Goal: Task Accomplishment & Management: Use online tool/utility

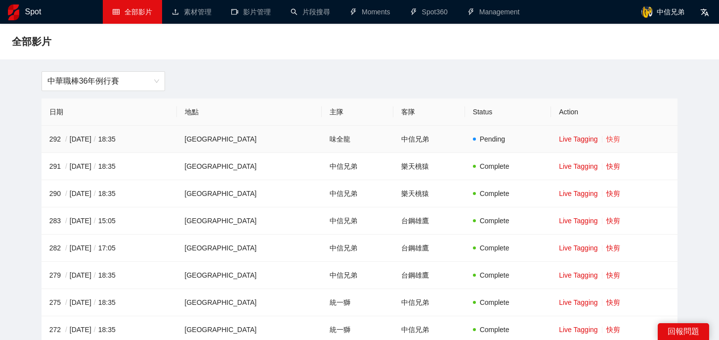
click at [610, 138] on link "快剪" at bounding box center [614, 139] width 14 height 8
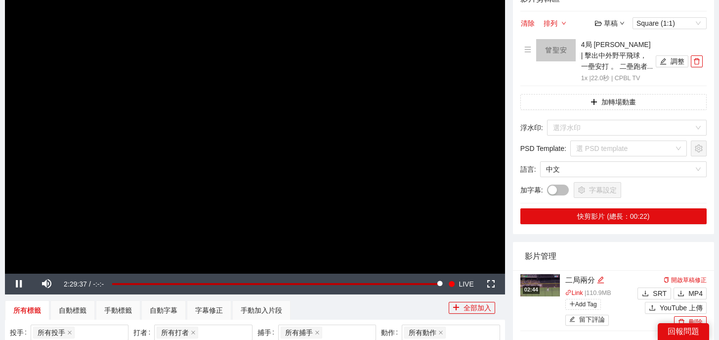
scroll to position [89, 0]
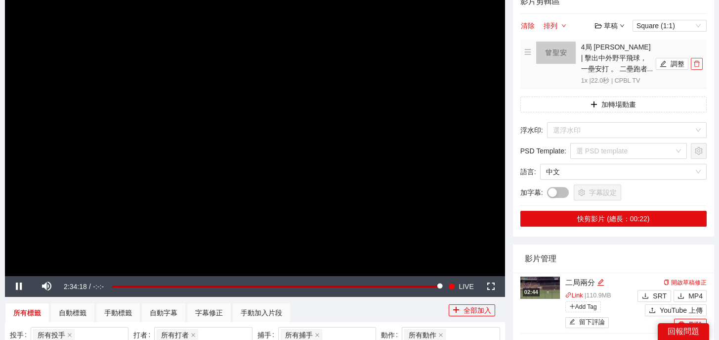
click at [695, 63] on icon "delete" at bounding box center [697, 64] width 6 height 6
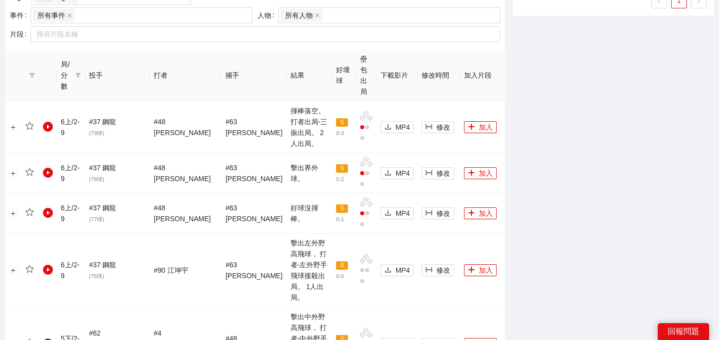
scroll to position [963, 0]
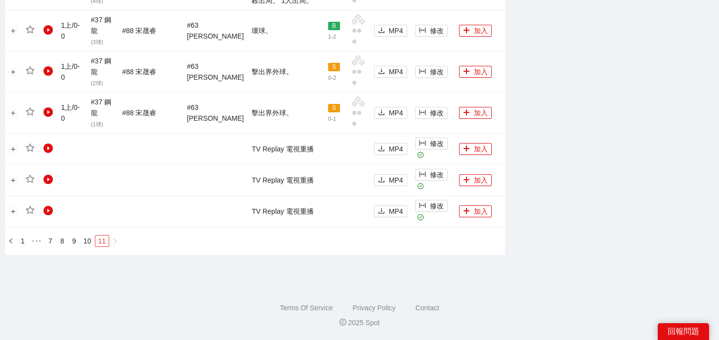
scroll to position [771, 0]
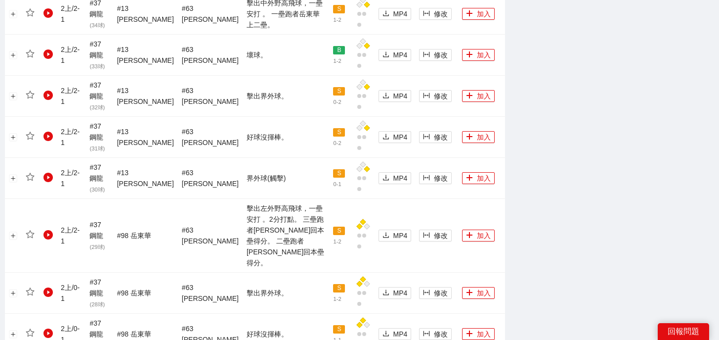
scroll to position [940, 0]
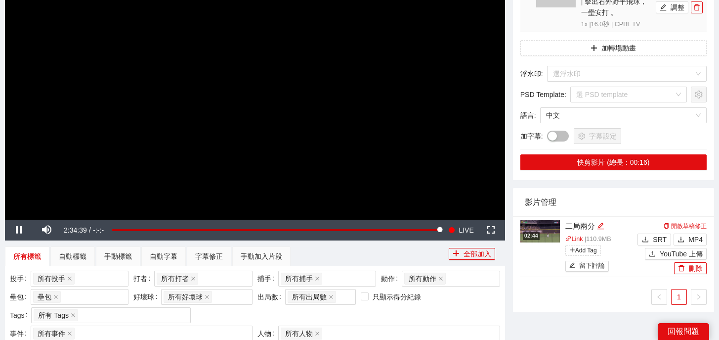
scroll to position [0, 0]
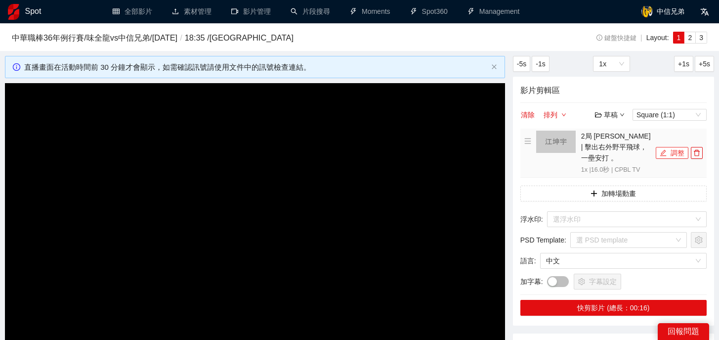
click at [669, 147] on button "調整" at bounding box center [672, 153] width 33 height 12
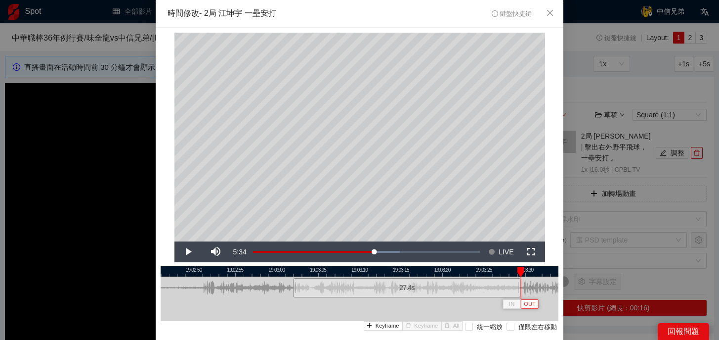
click at [520, 302] on div "19:02:45 19:02:50 19:02:55 19:03:00 19:03:05 19:03:10 19:03:15 19:03:20 19:03:2…" at bounding box center [360, 311] width 398 height 90
click at [521, 292] on div at bounding box center [521, 287] width 6 height 22
drag, startPoint x: 522, startPoint y: 271, endPoint x: 504, endPoint y: 271, distance: 17.8
click at [519, 271] on div at bounding box center [522, 272] width 7 height 10
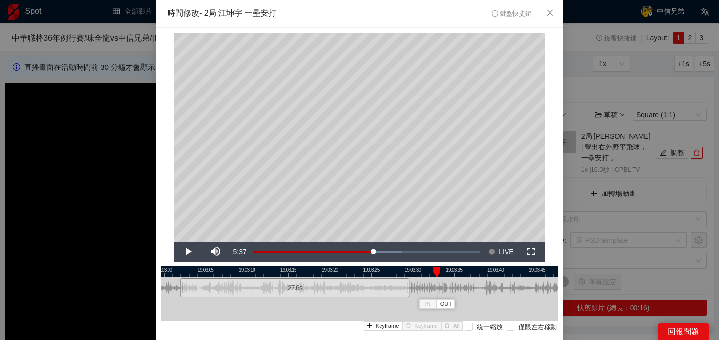
drag, startPoint x: 504, startPoint y: 271, endPoint x: 357, endPoint y: 273, distance: 146.8
click at [357, 273] on div at bounding box center [247, 271] width 398 height 10
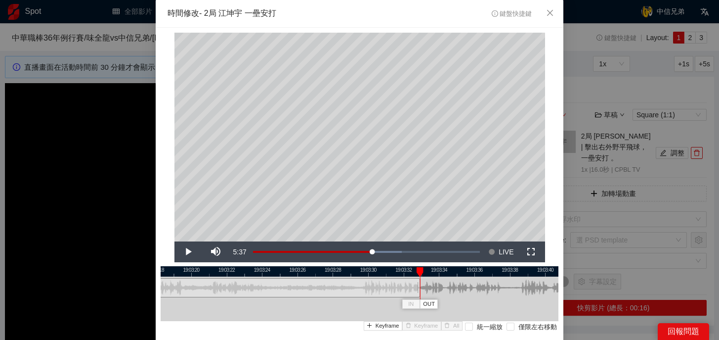
drag, startPoint x: 360, startPoint y: 289, endPoint x: 419, endPoint y: 289, distance: 58.8
click at [419, 289] on div at bounding box center [419, 287] width 6 height 22
drag, startPoint x: 420, startPoint y: 273, endPoint x: 265, endPoint y: 273, distance: 154.7
click at [413, 273] on div at bounding box center [416, 272] width 7 height 10
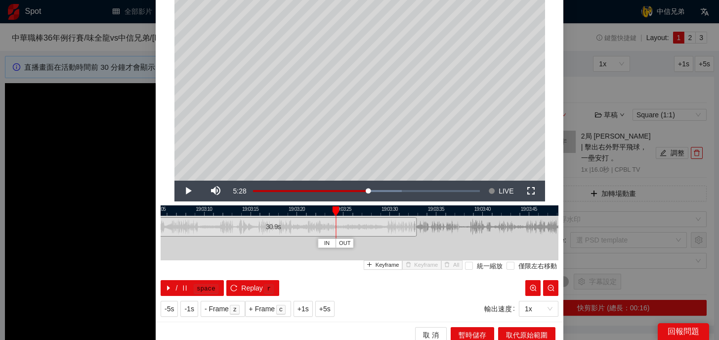
scroll to position [68, 0]
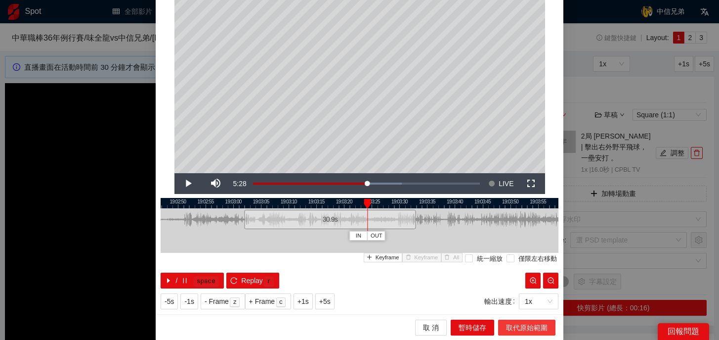
click at [525, 327] on span "取代原始範圍" at bounding box center [527, 327] width 42 height 11
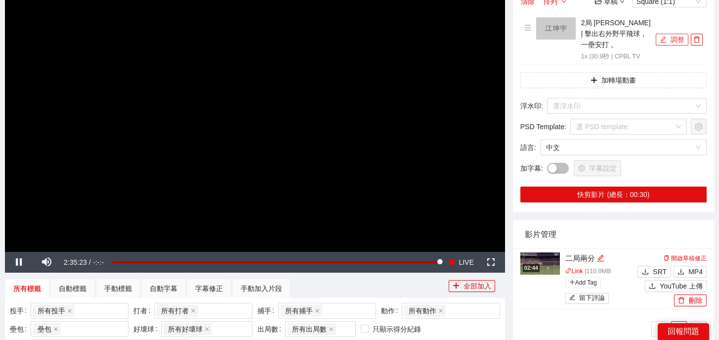
scroll to position [115, 0]
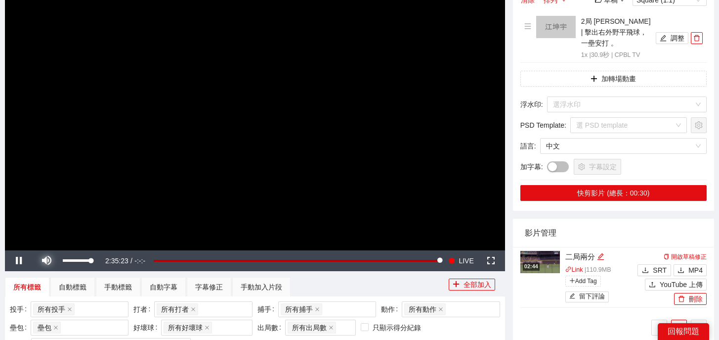
click at [45, 261] on span "Video Player" at bounding box center [47, 261] width 28 height 0
click at [667, 34] on button "調整" at bounding box center [672, 38] width 33 height 12
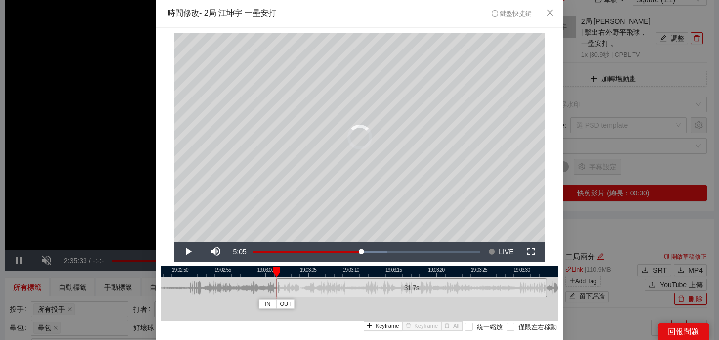
drag, startPoint x: 284, startPoint y: 294, endPoint x: 277, endPoint y: 294, distance: 6.4
click at [277, 294] on div at bounding box center [278, 287] width 6 height 22
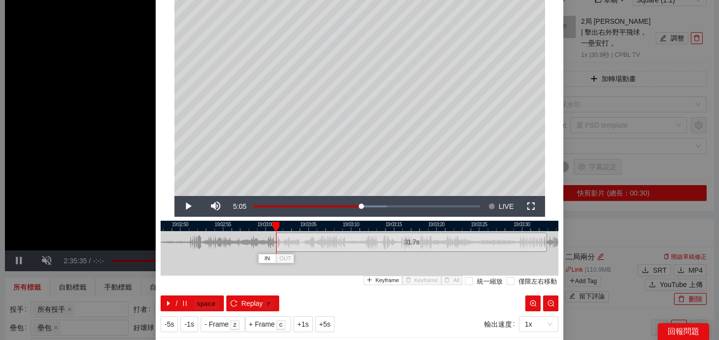
scroll to position [56, 0]
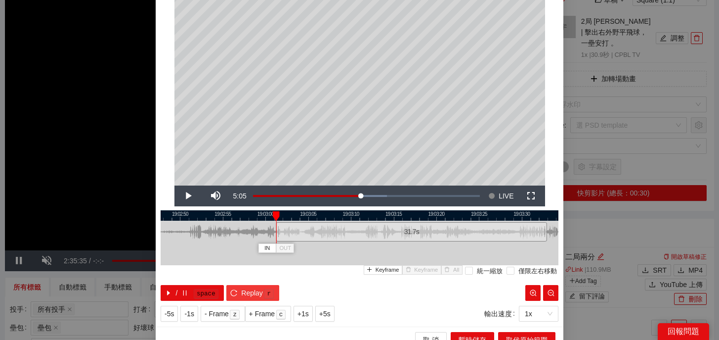
click at [273, 289] on kbd "r" at bounding box center [269, 294] width 10 height 10
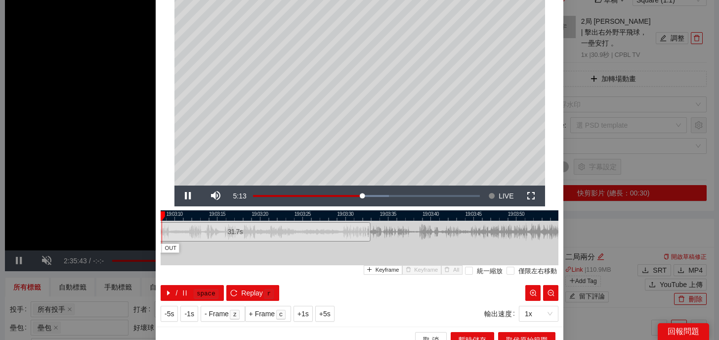
drag, startPoint x: 416, startPoint y: 213, endPoint x: 221, endPoint y: 222, distance: 195.0
click at [221, 222] on div "19:03:05 19:03:10 19:03:15 19:03:20 19:03:25 19:03:30 19:03:35 19:03:40 19:03:4…" at bounding box center [360, 255] width 398 height 90
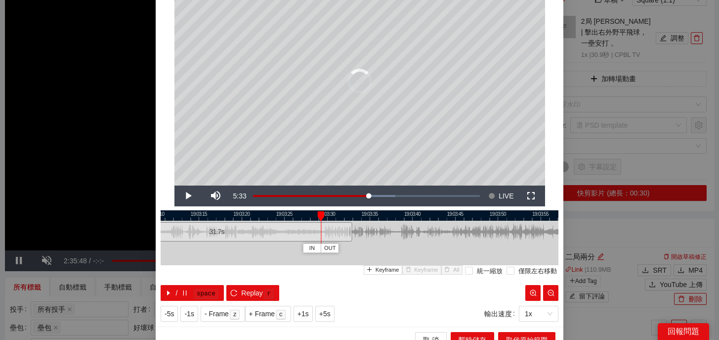
drag, startPoint x: 180, startPoint y: 216, endPoint x: 330, endPoint y: 222, distance: 150.4
click at [330, 222] on div "19:03:10 19:03:15 19:03:20 19:03:25 19:03:30 19:03:35 19:03:40 19:03:45 19:03:5…" at bounding box center [360, 255] width 398 height 90
click at [187, 291] on icon "pause" at bounding box center [184, 292] width 7 height 7
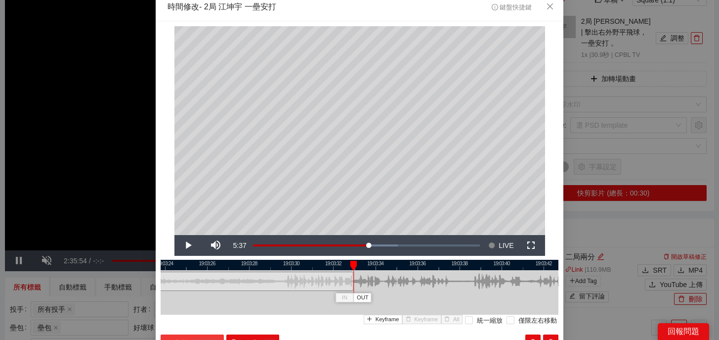
scroll to position [6, 0]
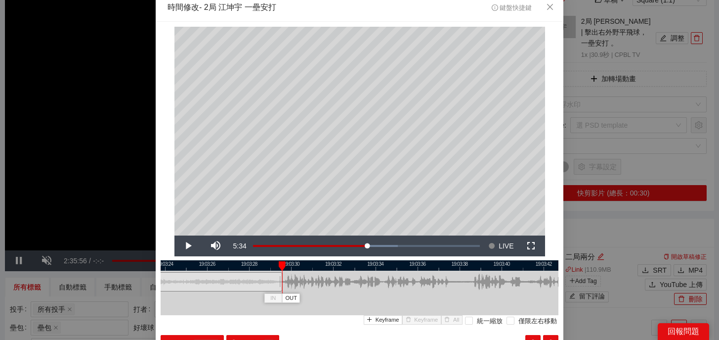
drag, startPoint x: 351, startPoint y: 286, endPoint x: 280, endPoint y: 289, distance: 71.3
click at [280, 289] on div at bounding box center [281, 281] width 6 height 22
drag, startPoint x: 282, startPoint y: 263, endPoint x: 254, endPoint y: 263, distance: 28.2
click at [279, 263] on div at bounding box center [282, 266] width 7 height 10
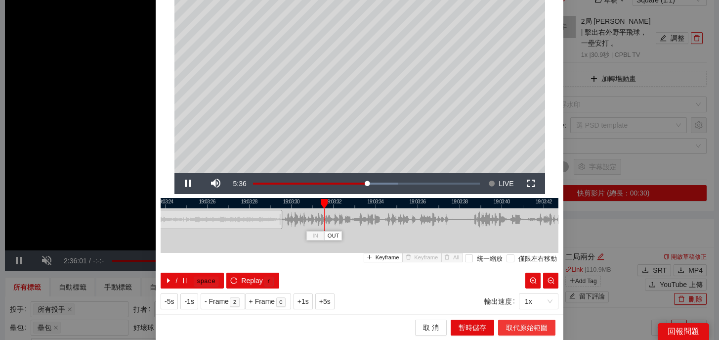
click at [526, 327] on span "取代原始範圍" at bounding box center [527, 327] width 42 height 11
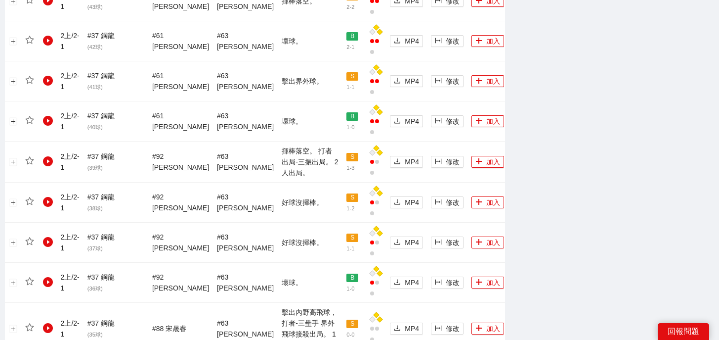
scroll to position [973, 0]
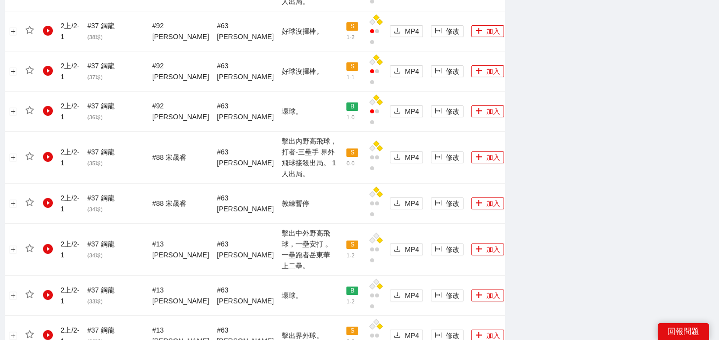
click at [83, 247] on div "局/分數 投手 打者 捕手 結果 好壞球 壘包出局 下載影片 修改時間 加入片段 2 下 / 2 - 1 # 24 [PERSON_NAME]士 ( 29 球…" at bounding box center [255, 55] width 500 height 1030
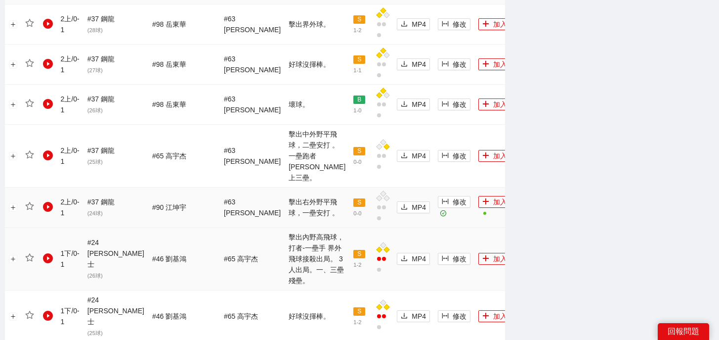
scroll to position [498, 0]
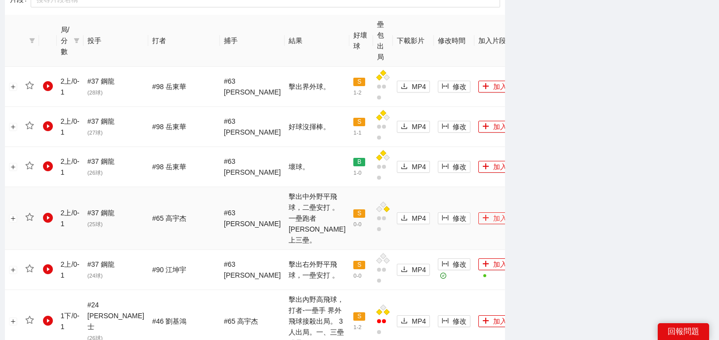
click at [482, 214] on icon "plus" at bounding box center [485, 217] width 7 height 7
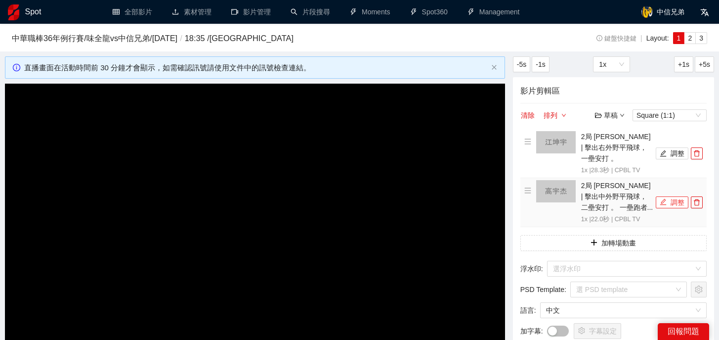
click at [674, 196] on button "調整" at bounding box center [672, 202] width 33 height 12
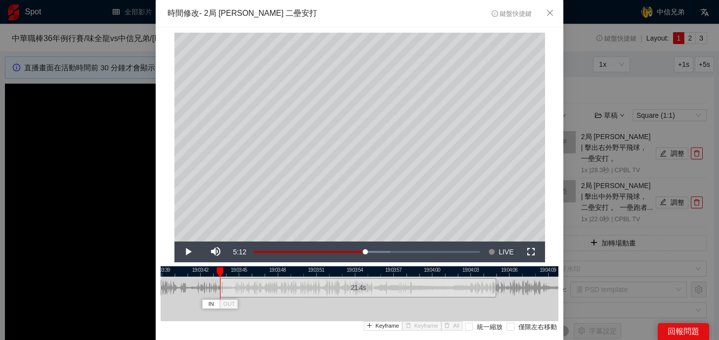
drag, startPoint x: 214, startPoint y: 291, endPoint x: 221, endPoint y: 291, distance: 7.4
click at [221, 291] on div at bounding box center [222, 287] width 6 height 22
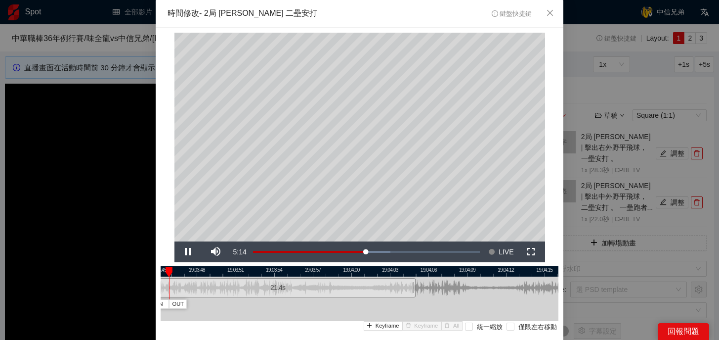
drag, startPoint x: 472, startPoint y: 270, endPoint x: 392, endPoint y: 271, distance: 80.1
click at [391, 271] on div at bounding box center [279, 271] width 398 height 10
drag, startPoint x: 215, startPoint y: 269, endPoint x: 327, endPoint y: 273, distance: 112.3
click at [327, 273] on div "19:03:45 19:03:48 19:03:51 19:03:54 19:03:57 19:04:00 19:04:03 19:04:06 19:04:0…" at bounding box center [360, 311] width 398 height 90
drag, startPoint x: 413, startPoint y: 289, endPoint x: 473, endPoint y: 298, distance: 60.5
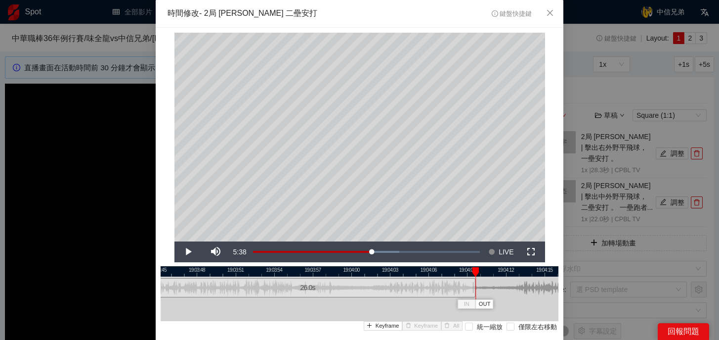
click at [473, 298] on div at bounding box center [474, 287] width 6 height 22
drag, startPoint x: 475, startPoint y: 267, endPoint x: 373, endPoint y: 273, distance: 102.0
click at [373, 273] on div at bounding box center [373, 272] width 7 height 10
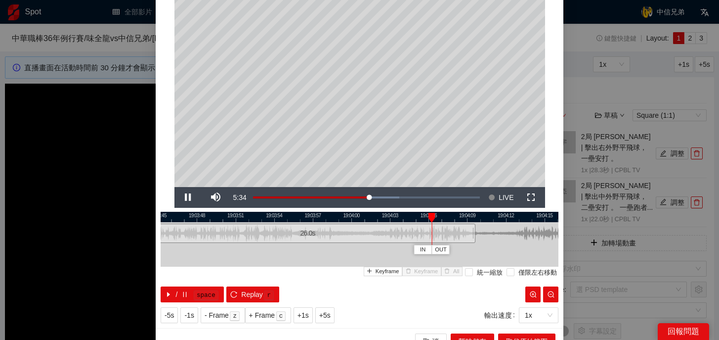
scroll to position [68, 0]
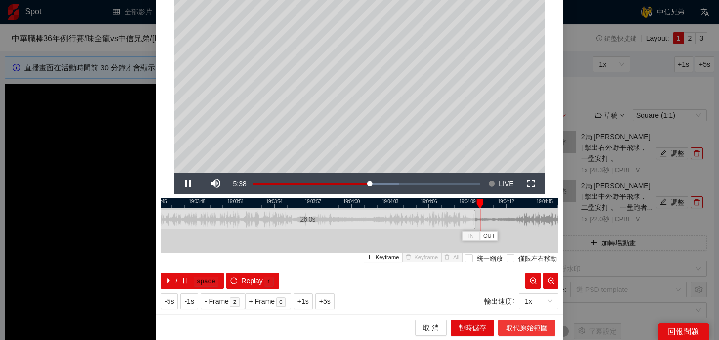
click at [530, 326] on span "取代原始範圍" at bounding box center [527, 327] width 42 height 11
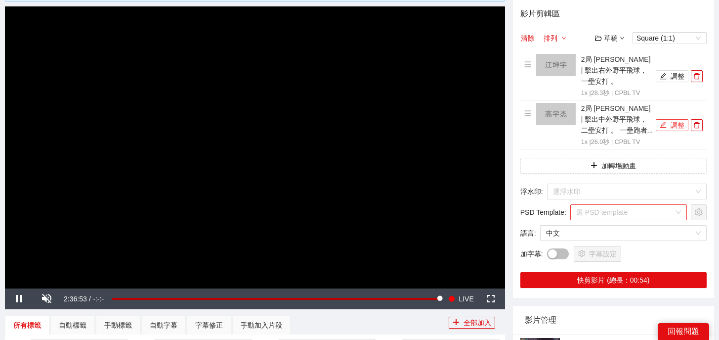
scroll to position [92, 0]
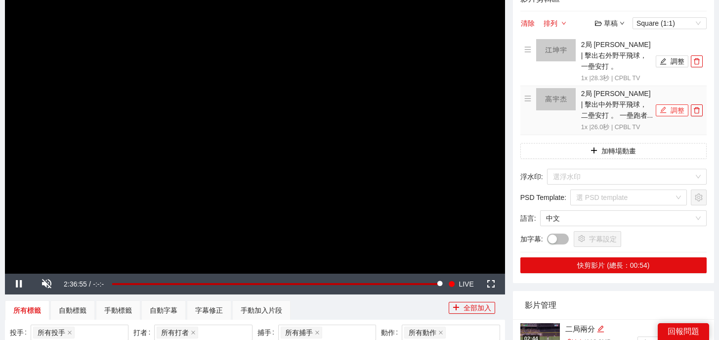
click at [670, 104] on button "調整" at bounding box center [672, 110] width 33 height 12
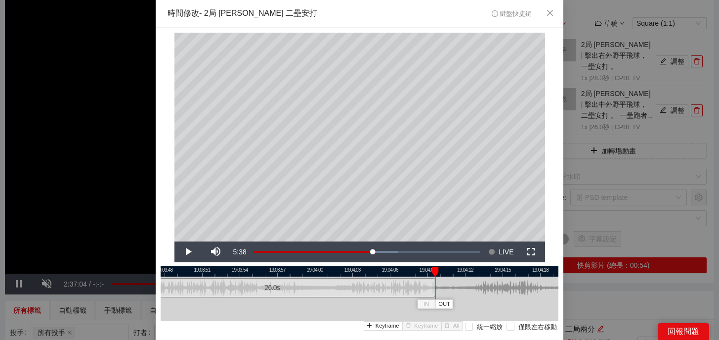
click at [434, 290] on div at bounding box center [434, 287] width 6 height 22
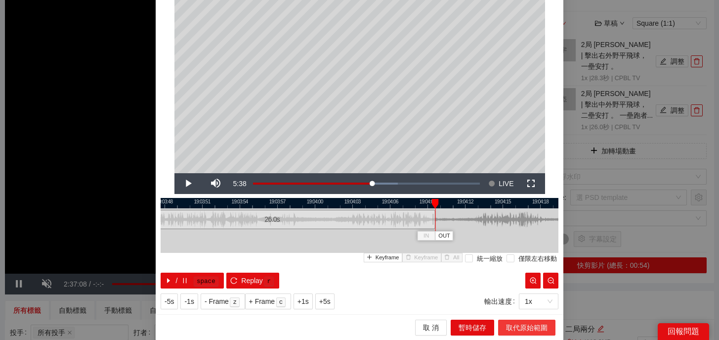
click at [516, 325] on span "取代原始範圍" at bounding box center [527, 327] width 42 height 11
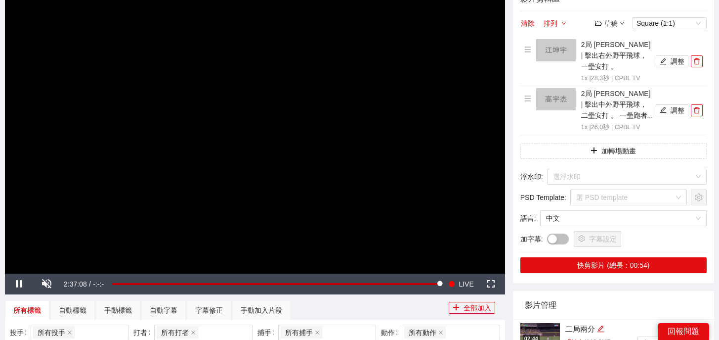
scroll to position [0, 0]
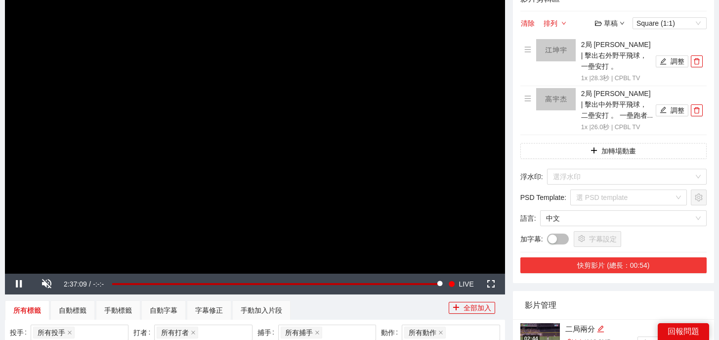
click at [622, 257] on button "快剪影片 (總長：00:54)" at bounding box center [614, 265] width 186 height 16
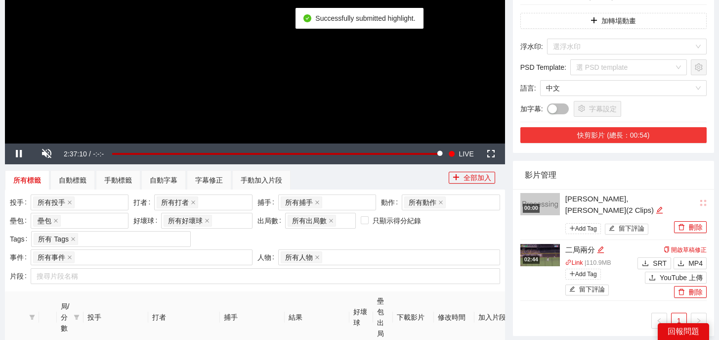
scroll to position [221, 0]
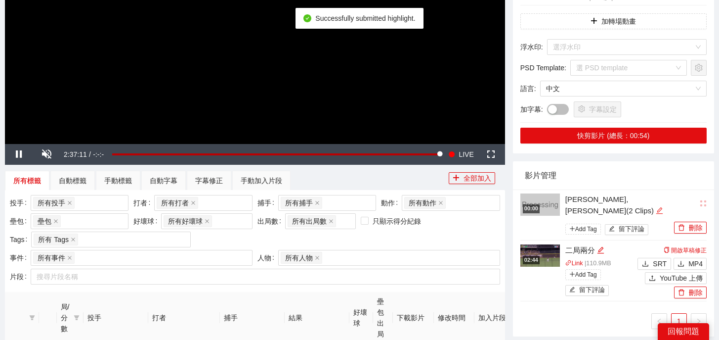
click at [656, 207] on icon "edit" at bounding box center [659, 210] width 7 height 7
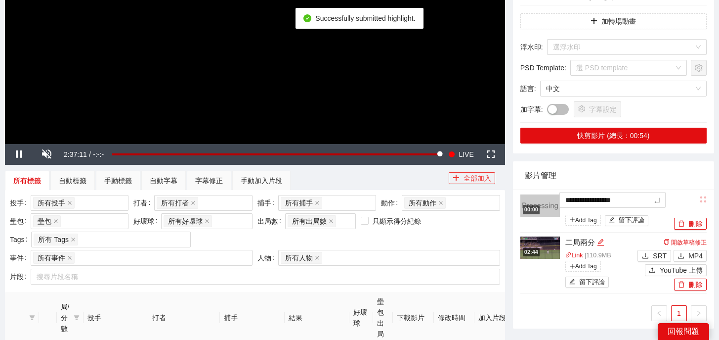
drag, startPoint x: 651, startPoint y: 189, endPoint x: 466, endPoint y: 183, distance: 185.0
type textarea "*"
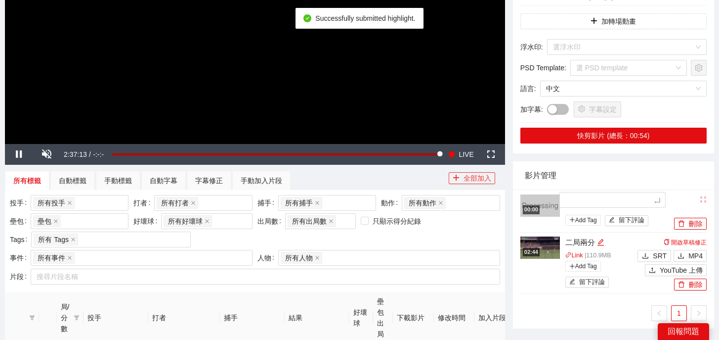
type textarea "*"
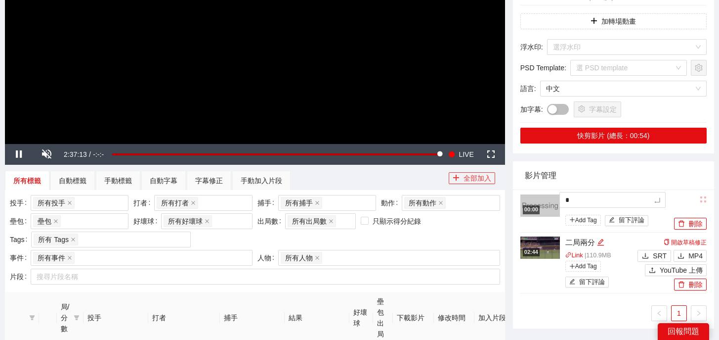
type textarea "**"
type textarea "***"
type textarea "**"
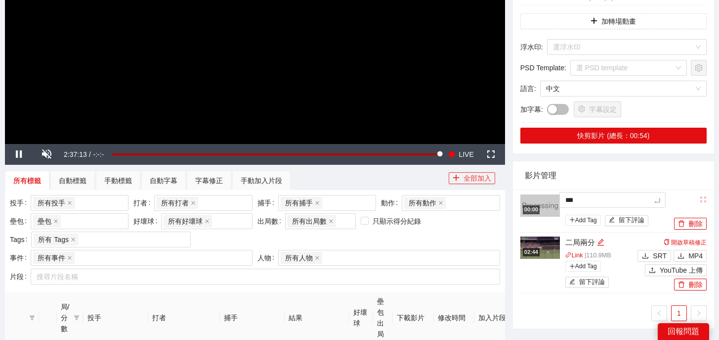
type textarea "**"
type textarea "****"
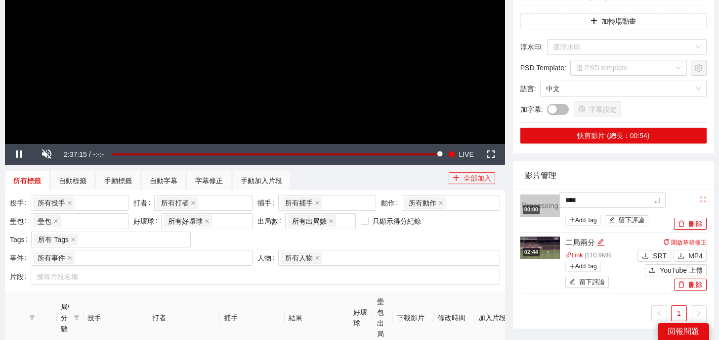
type textarea "*****"
type textarea "******"
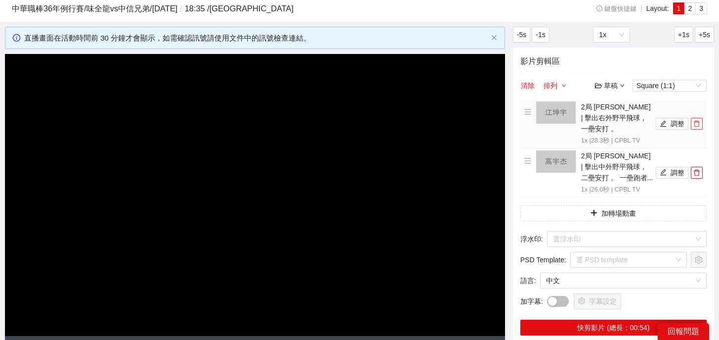
click at [699, 120] on icon "delete" at bounding box center [697, 123] width 7 height 7
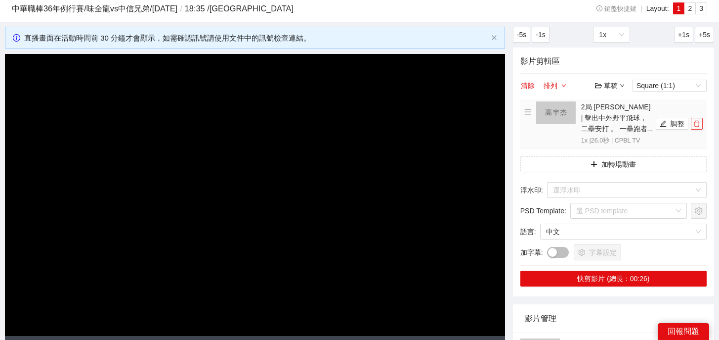
click at [699, 120] on button "button" at bounding box center [697, 124] width 12 height 12
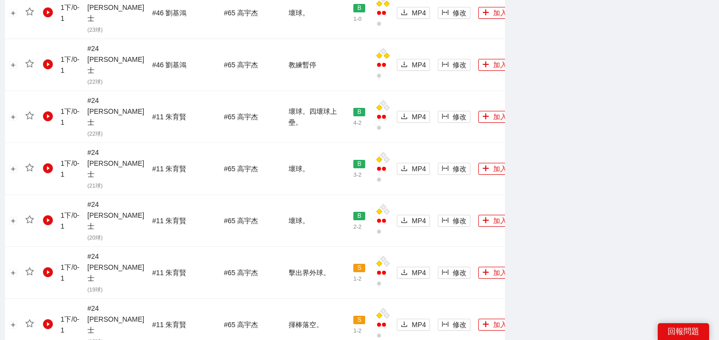
scroll to position [1117, 0]
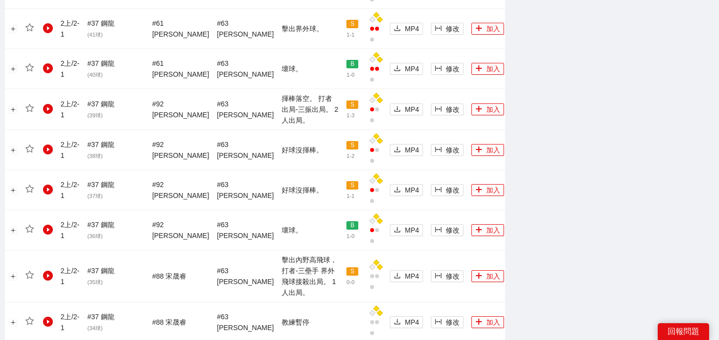
scroll to position [881, 0]
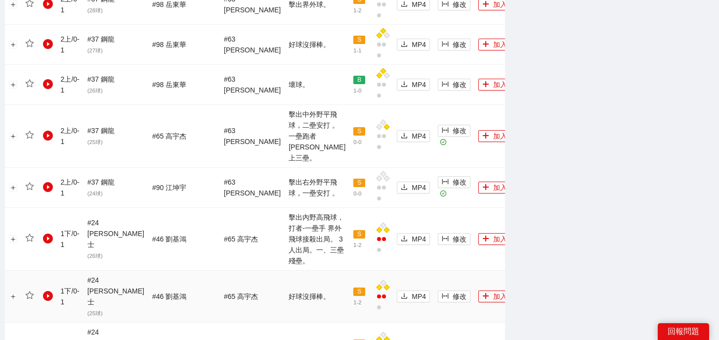
scroll to position [387, 0]
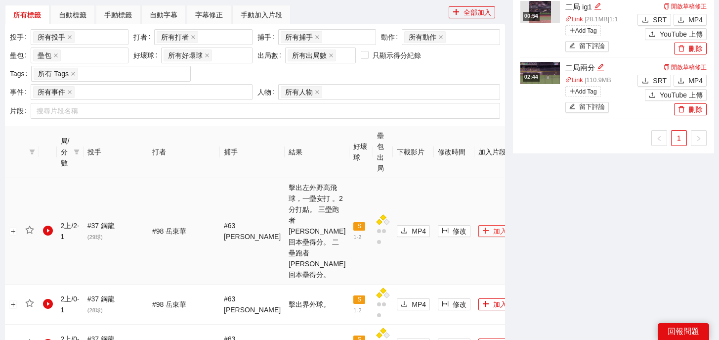
click at [486, 228] on icon "plus" at bounding box center [486, 230] width 0 height 5
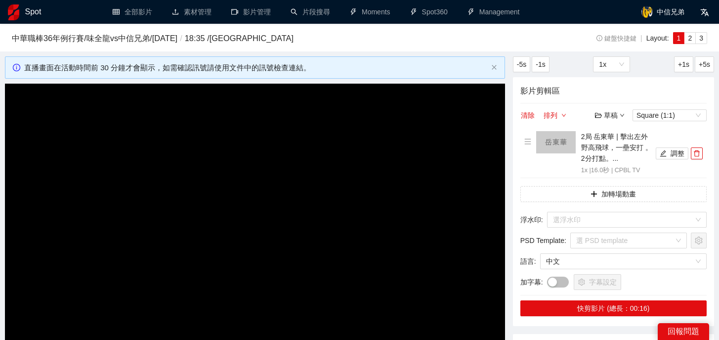
scroll to position [24, 0]
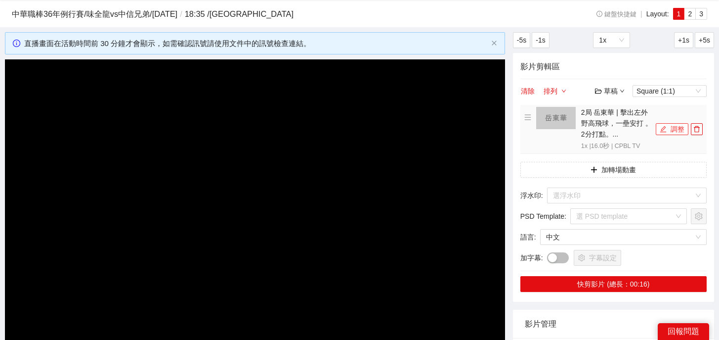
click at [671, 128] on button "調整" at bounding box center [672, 129] width 33 height 12
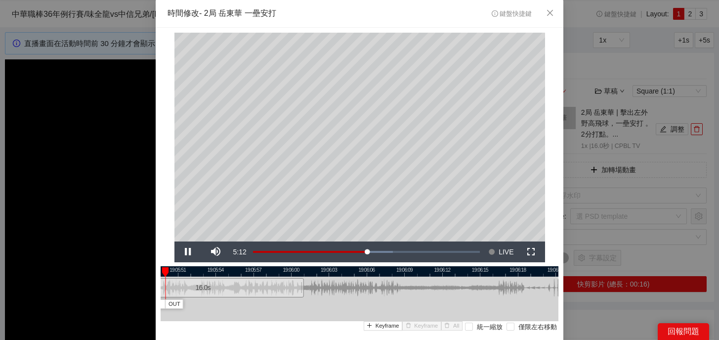
drag, startPoint x: 452, startPoint y: 271, endPoint x: 327, endPoint y: 282, distance: 126.0
click at [327, 282] on div "19:05:48 19:05:51 19:05:54 19:05:57 19:06:00 19:06:03 19:06:06 19:06:09 19:06:1…" at bounding box center [360, 311] width 398 height 90
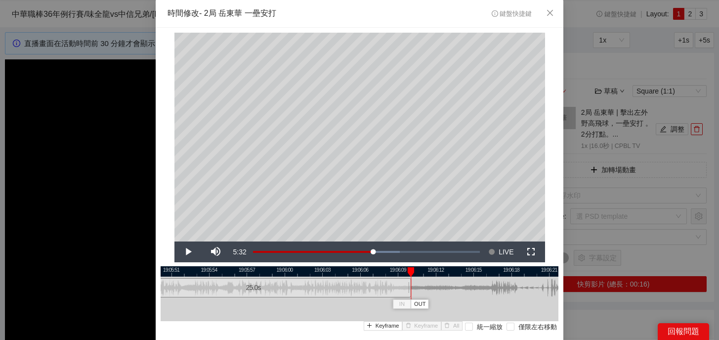
drag, startPoint x: 295, startPoint y: 288, endPoint x: 409, endPoint y: 290, distance: 113.7
click at [409, 290] on div at bounding box center [409, 287] width 6 height 22
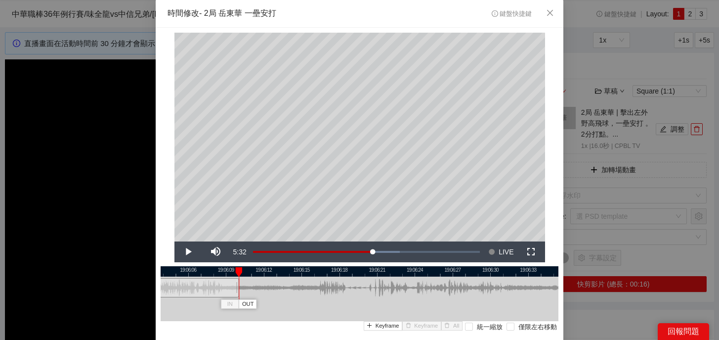
drag, startPoint x: 459, startPoint y: 270, endPoint x: 287, endPoint y: 280, distance: 172.3
click at [286, 280] on div "19:06:03 19:06:06 19:06:09 19:06:12 19:06:15 19:06:18 19:06:21 19:06:24 19:06:2…" at bounding box center [360, 311] width 398 height 90
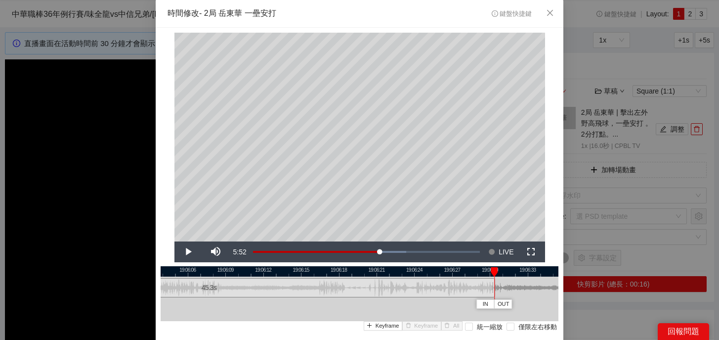
drag, startPoint x: 237, startPoint y: 287, endPoint x: 494, endPoint y: 288, distance: 257.1
click at [494, 288] on div at bounding box center [493, 287] width 6 height 22
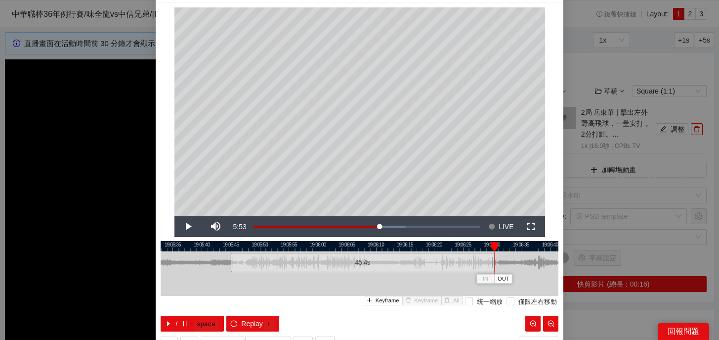
scroll to position [27, 0]
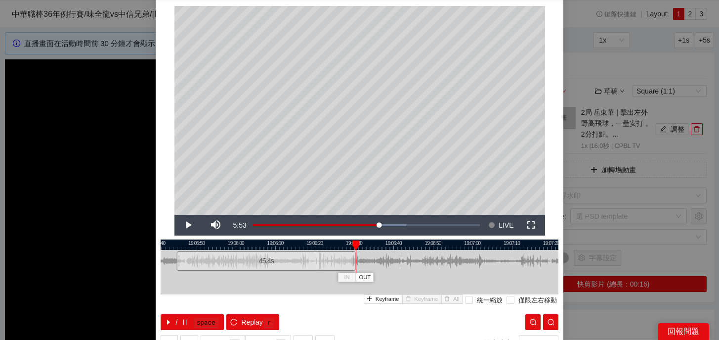
drag, startPoint x: 476, startPoint y: 245, endPoint x: 336, endPoint y: 265, distance: 140.9
click at [336, 265] on div "19:05:40 19:05:50 19:06:00 19:06:10 19:06:20 19:06:30 19:06:40 19:06:50 19:07:0…" at bounding box center [360, 284] width 398 height 90
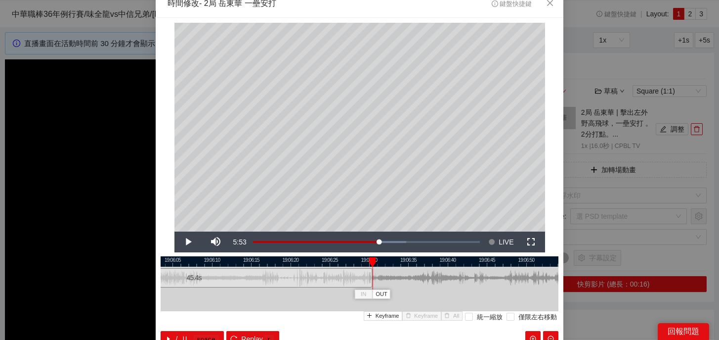
scroll to position [8, 0]
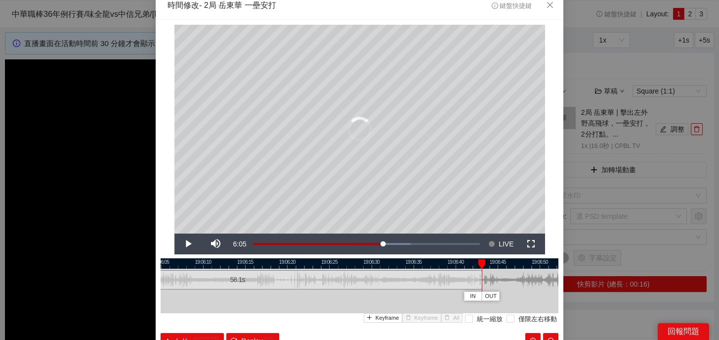
drag, startPoint x: 374, startPoint y: 280, endPoint x: 481, endPoint y: 280, distance: 107.3
click at [481, 280] on div at bounding box center [481, 279] width 6 height 22
drag, startPoint x: 481, startPoint y: 280, endPoint x: 497, endPoint y: 281, distance: 15.8
click at [497, 281] on div at bounding box center [497, 279] width 6 height 22
drag, startPoint x: 498, startPoint y: 265, endPoint x: 480, endPoint y: 265, distance: 18.3
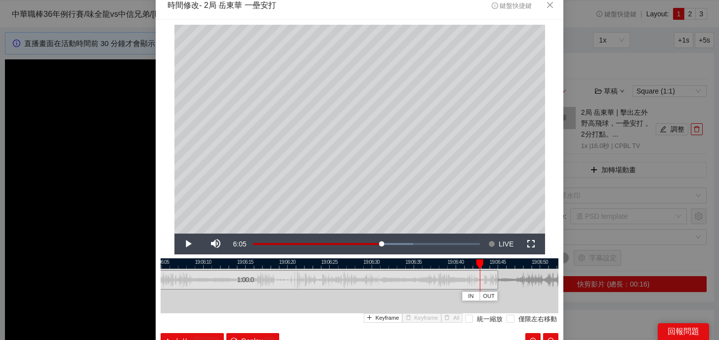
click at [480, 265] on div at bounding box center [480, 264] width 7 height 10
click at [266, 337] on kbd "r" at bounding box center [269, 342] width 10 height 10
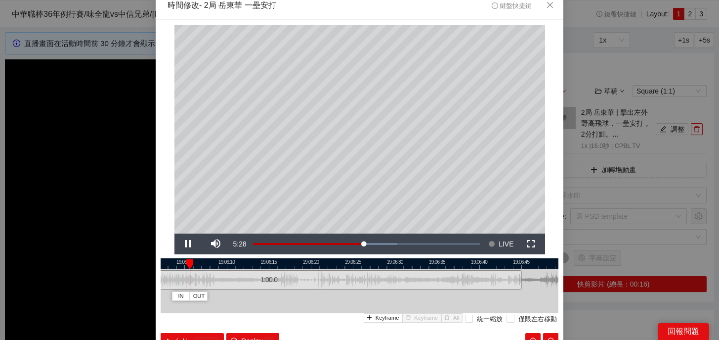
drag, startPoint x: 222, startPoint y: 258, endPoint x: 246, endPoint y: 273, distance: 28.2
click at [246, 273] on div "19:06:00 19:06:05 19:06:10 19:06:15 19:06:20 19:06:25 19:06:30 19:06:35 19:06:4…" at bounding box center [360, 303] width 398 height 90
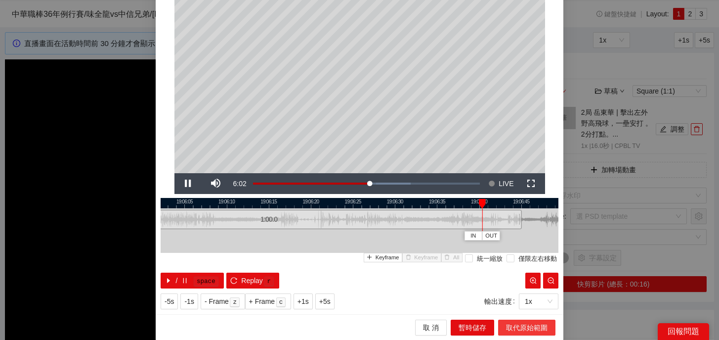
click at [514, 323] on span "取代原始範圍" at bounding box center [527, 327] width 42 height 11
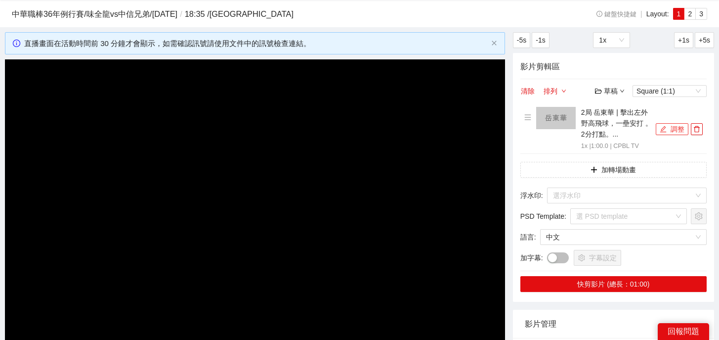
scroll to position [139, 0]
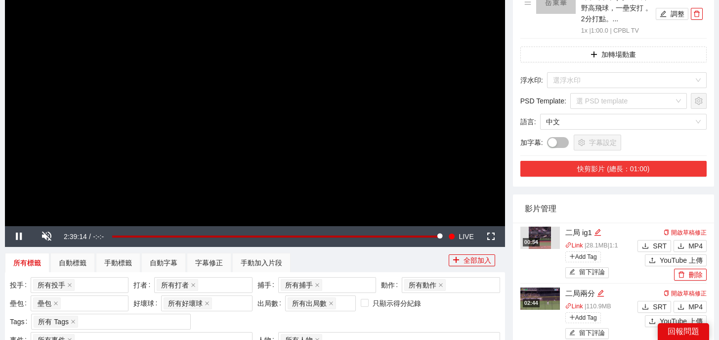
click at [619, 167] on button "快剪影片 (總長：01:00)" at bounding box center [614, 169] width 186 height 16
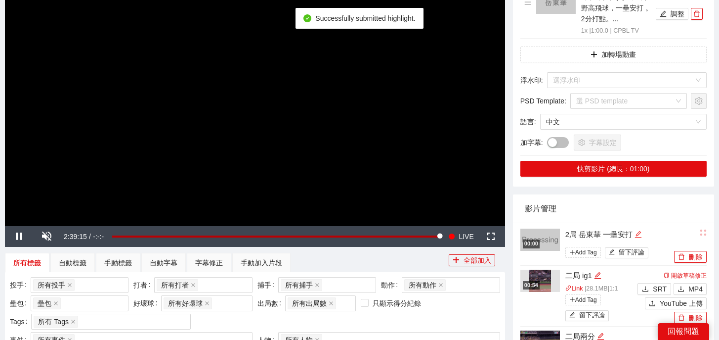
click at [641, 234] on icon "edit" at bounding box center [638, 233] width 6 height 6
drag, startPoint x: 644, startPoint y: 234, endPoint x: 441, endPoint y: 219, distance: 203.3
type textarea "*"
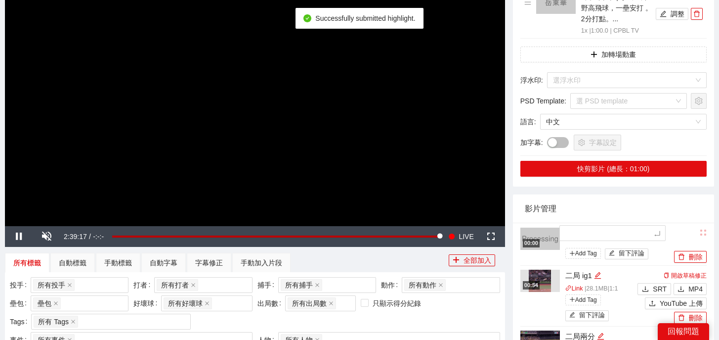
type textarea "*"
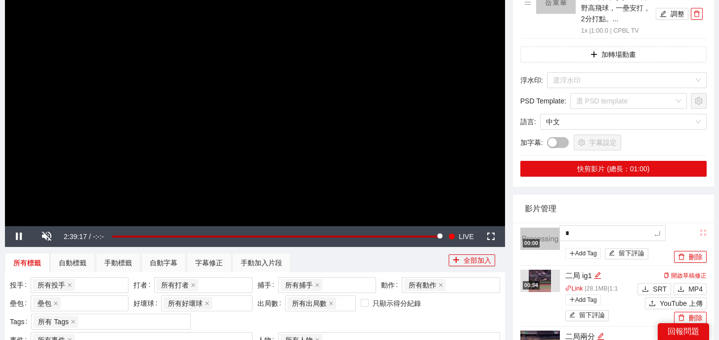
type textarea "*"
type textarea "**"
type textarea "***"
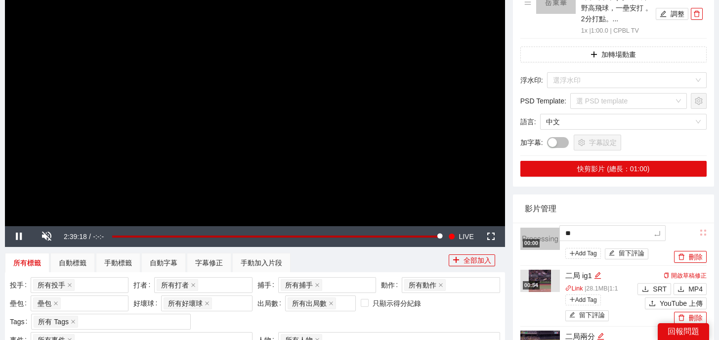
type textarea "***"
type textarea "****"
type textarea "**"
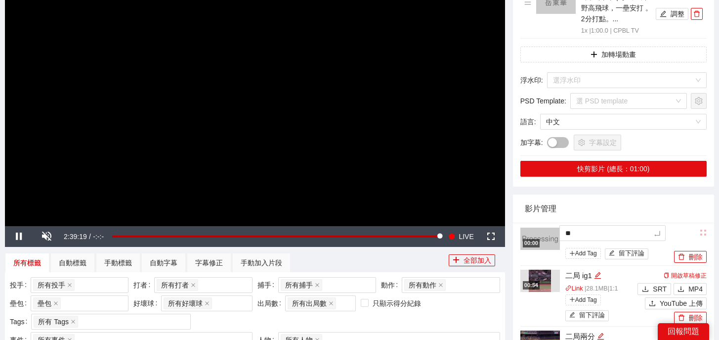
type textarea "*"
type textarea "**"
type textarea "***"
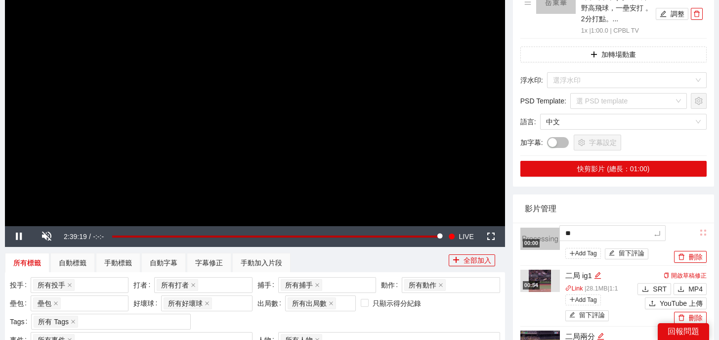
type textarea "***"
type textarea "**"
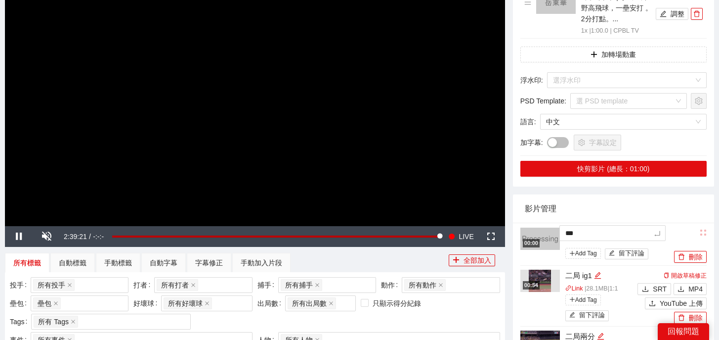
type textarea "****"
type textarea "*****"
type textarea "******"
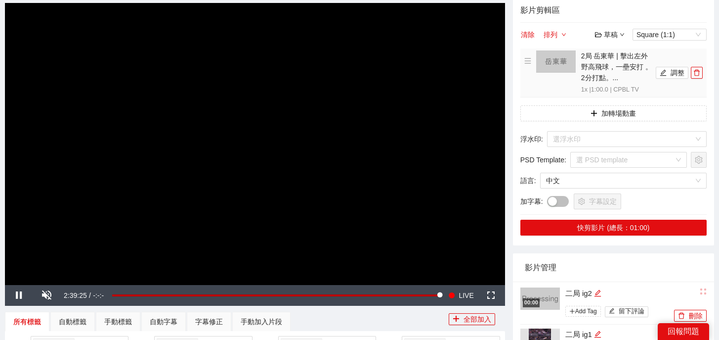
scroll to position [74, 0]
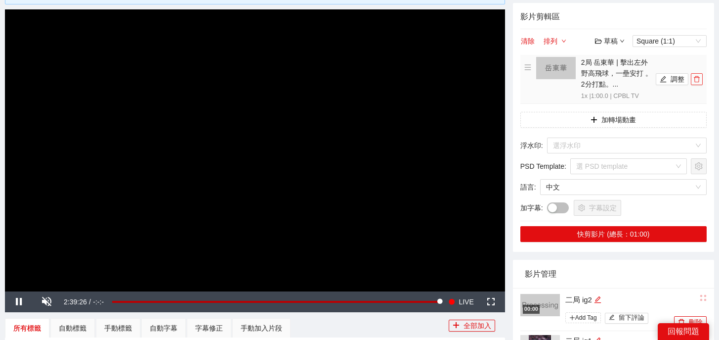
click at [697, 80] on icon "delete" at bounding box center [697, 79] width 7 height 7
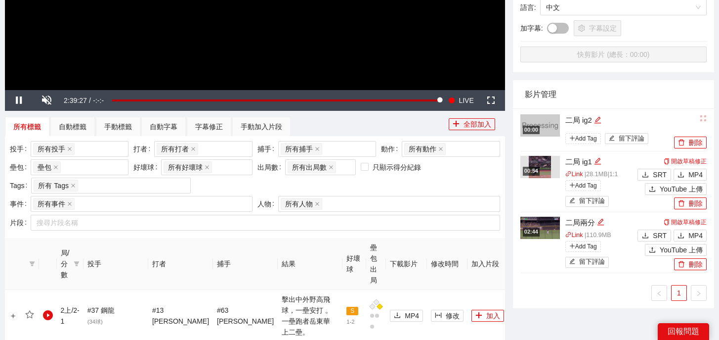
scroll to position [510, 0]
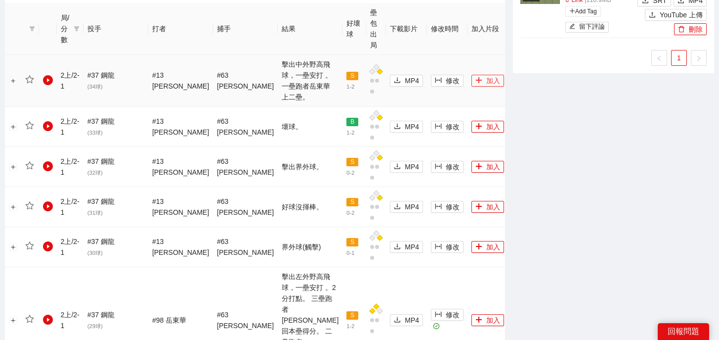
click at [472, 75] on button "加入" at bounding box center [488, 81] width 33 height 12
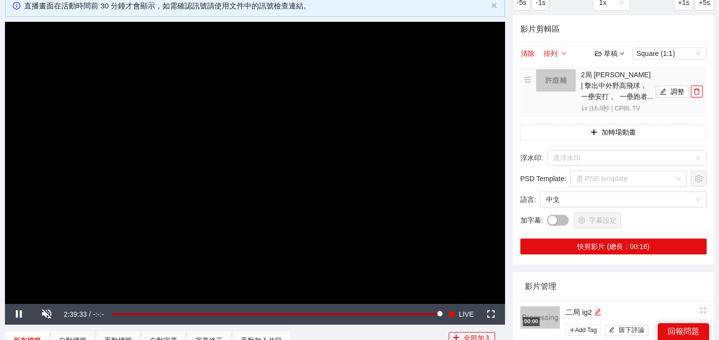
scroll to position [0, 0]
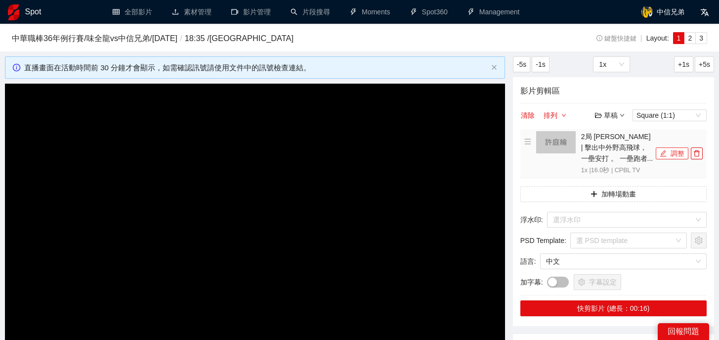
click at [671, 157] on button "調整" at bounding box center [672, 153] width 33 height 12
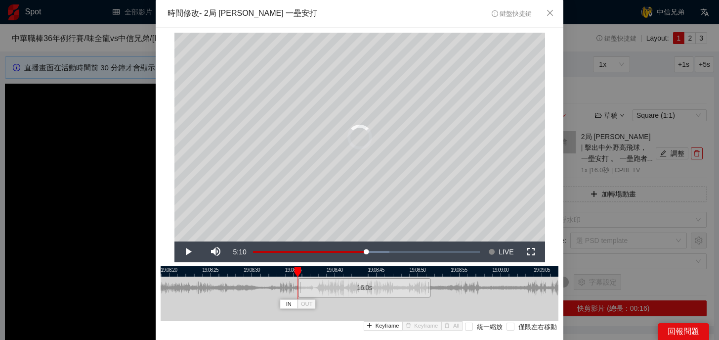
drag, startPoint x: 351, startPoint y: 286, endPoint x: 357, endPoint y: 287, distance: 5.5
click at [357, 287] on div "16.0 s" at bounding box center [364, 287] width 132 height 19
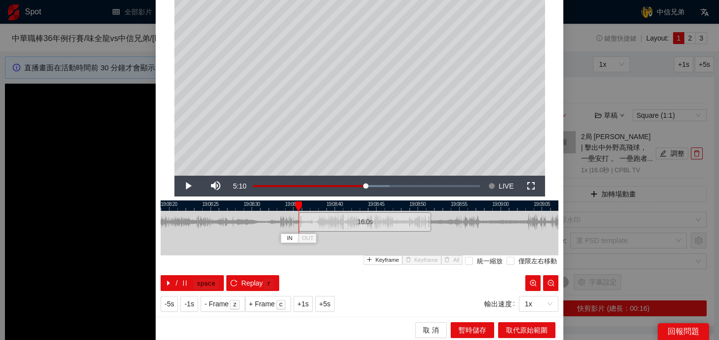
scroll to position [68, 0]
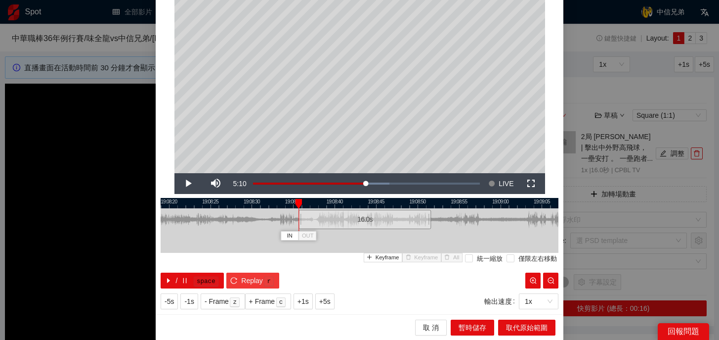
click at [252, 278] on span "Replay" at bounding box center [252, 280] width 22 height 11
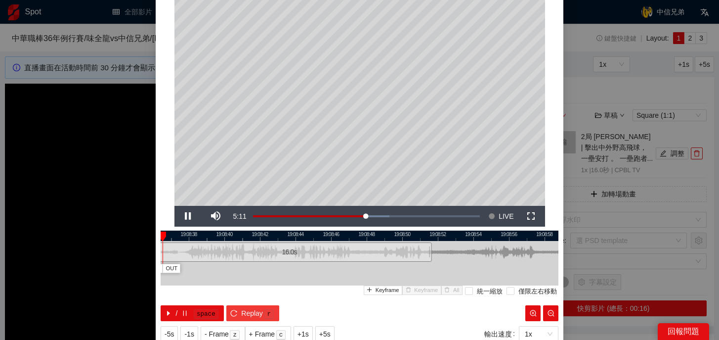
scroll to position [33, 0]
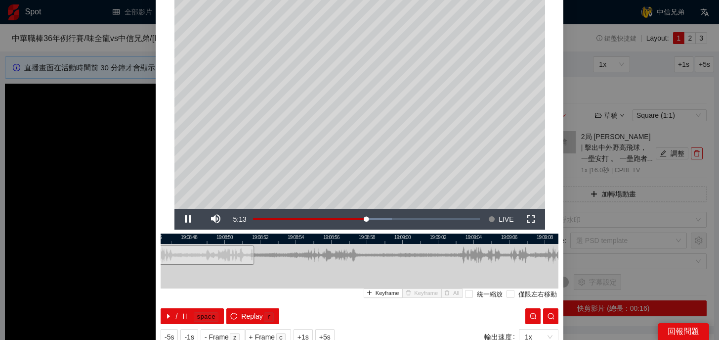
drag, startPoint x: 465, startPoint y: 235, endPoint x: 288, endPoint y: 254, distance: 178.4
click at [288, 254] on div "19:08:46 19:08:48 19:08:50 19:08:52 19:08:54 19:08:56 19:08:58 19:09:00 19:09:0…" at bounding box center [360, 278] width 398 height 90
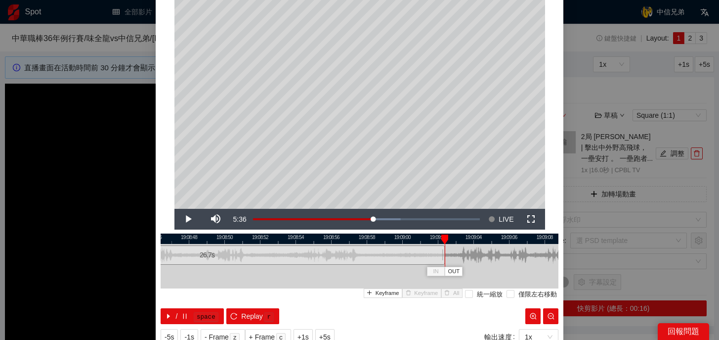
drag, startPoint x: 250, startPoint y: 253, endPoint x: 439, endPoint y: 252, distance: 189.3
click at [441, 252] on div at bounding box center [443, 255] width 6 height 22
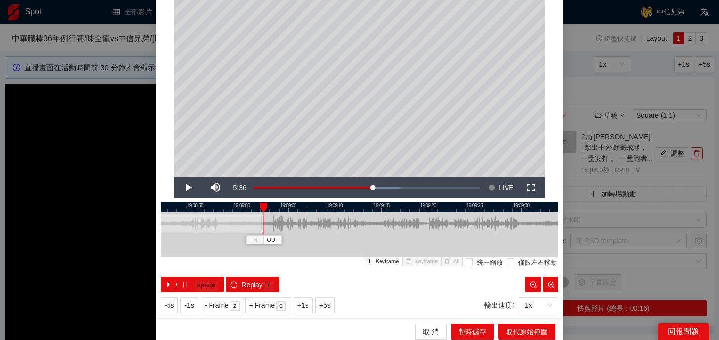
drag, startPoint x: 499, startPoint y: 205, endPoint x: 320, endPoint y: 227, distance: 180.8
click at [320, 227] on div "19:08:50 19:08:55 19:09:00 19:09:05 19:09:10 19:09:15 19:09:20 19:09:25 19:09:3…" at bounding box center [360, 247] width 398 height 90
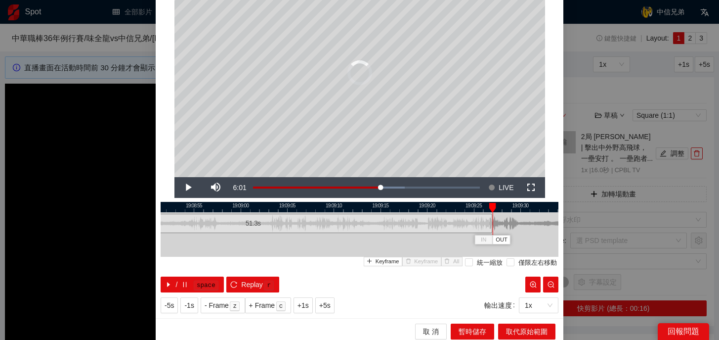
drag, startPoint x: 262, startPoint y: 224, endPoint x: 502, endPoint y: 225, distance: 239.8
click at [502, 225] on div "19:08:50 19:08:55 19:09:00 19:09:05 19:09:10 19:09:15 19:09:20 19:09:25 19:09:3…" at bounding box center [360, 247] width 398 height 90
drag, startPoint x: 501, startPoint y: 224, endPoint x: 526, endPoint y: 227, distance: 24.8
click at [526, 227] on div at bounding box center [526, 223] width 6 height 22
click at [232, 282] on icon "reload" at bounding box center [233, 284] width 7 height 7
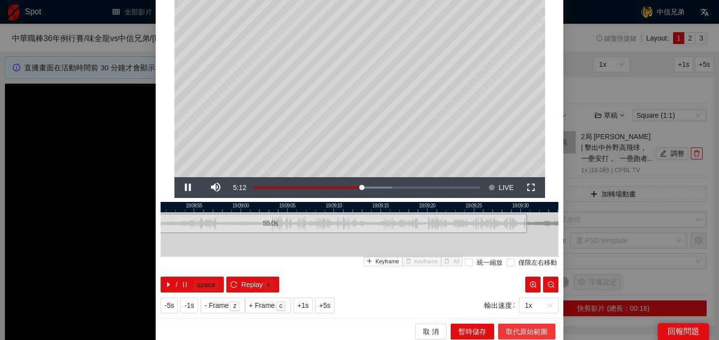
click at [523, 328] on span "取代原始範圍" at bounding box center [527, 331] width 42 height 11
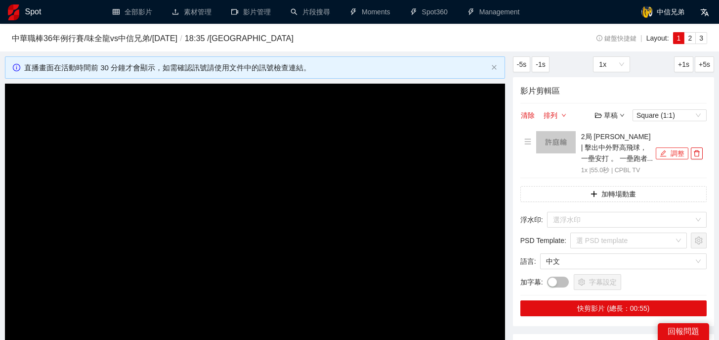
scroll to position [149, 0]
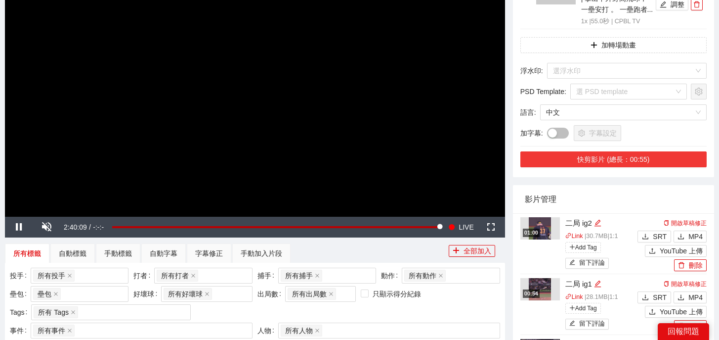
click at [637, 160] on button "快剪影片 (總長：00:55)" at bounding box center [614, 159] width 186 height 16
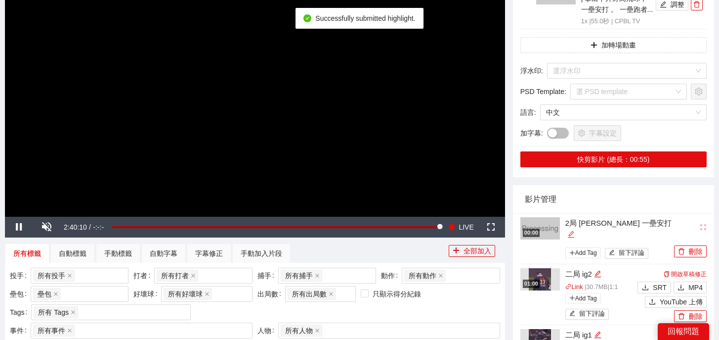
click at [575, 230] on icon "edit" at bounding box center [571, 233] width 7 height 7
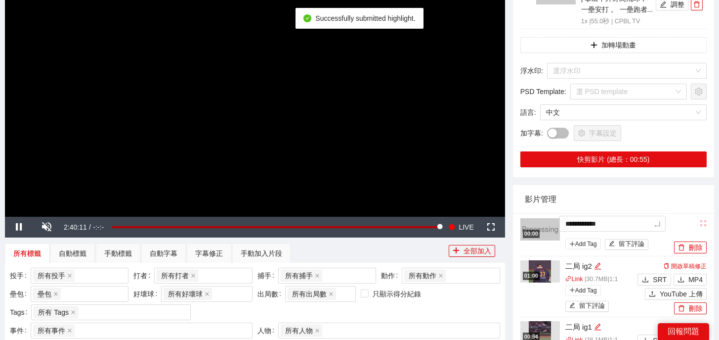
drag, startPoint x: 644, startPoint y: 224, endPoint x: 467, endPoint y: 222, distance: 177.0
type textarea "*"
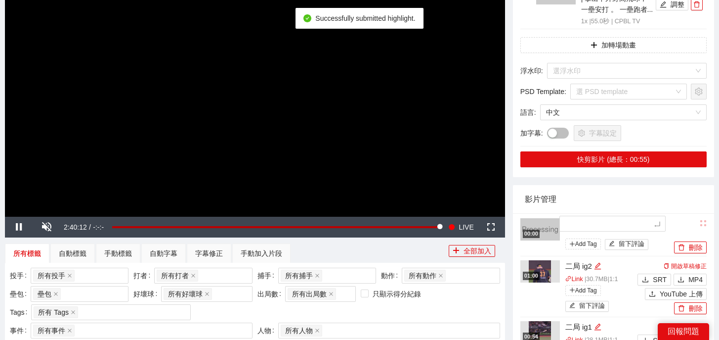
type textarea "*"
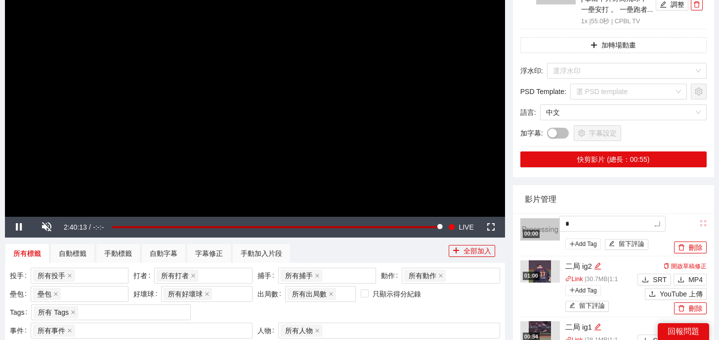
type textarea "**"
type textarea "***"
type textarea "**"
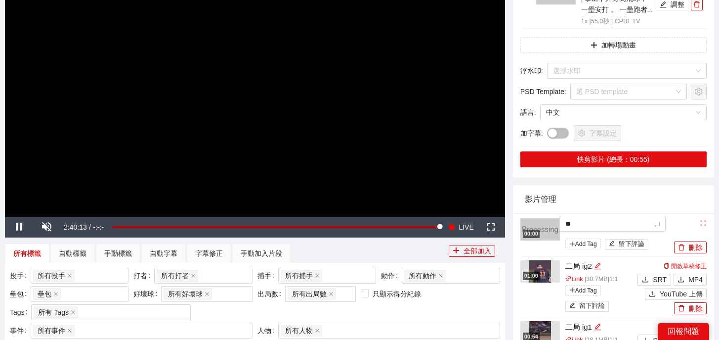
type textarea "**"
type textarea "****"
type textarea "*****"
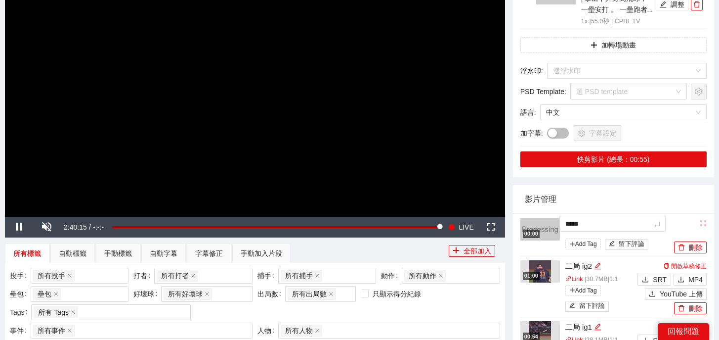
type textarea "******"
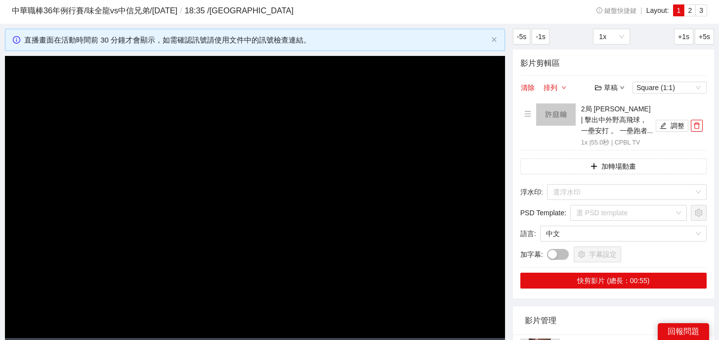
scroll to position [23, 0]
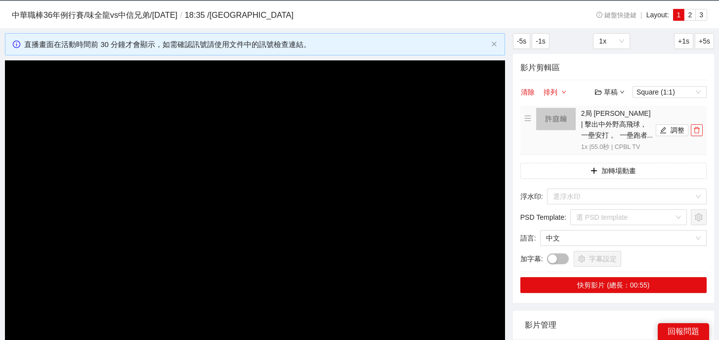
click at [695, 135] on button "button" at bounding box center [697, 130] width 12 height 12
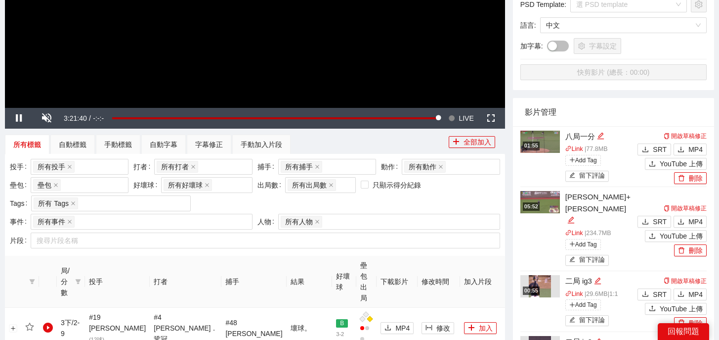
scroll to position [442, 0]
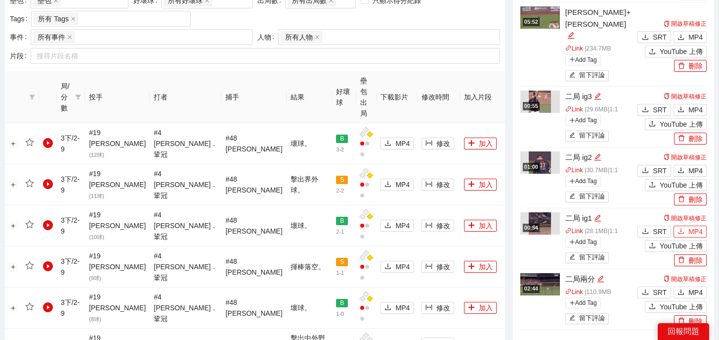
click at [683, 227] on icon "download" at bounding box center [681, 230] width 7 height 7
click at [692, 165] on span "MP4" at bounding box center [696, 170] width 14 height 11
click at [689, 104] on span "MP4" at bounding box center [696, 109] width 14 height 11
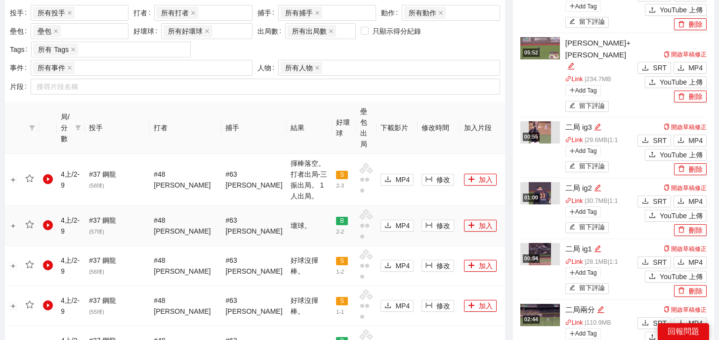
scroll to position [1082, 0]
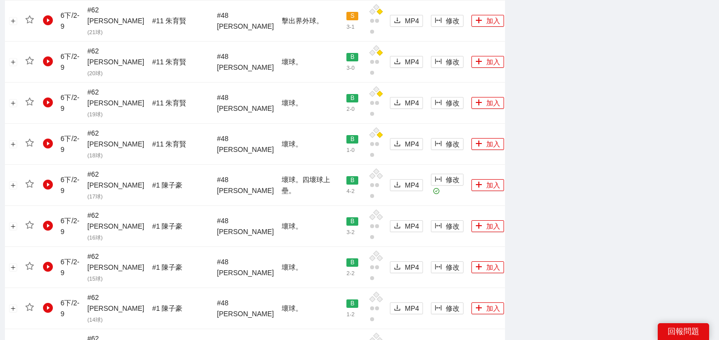
scroll to position [935, 0]
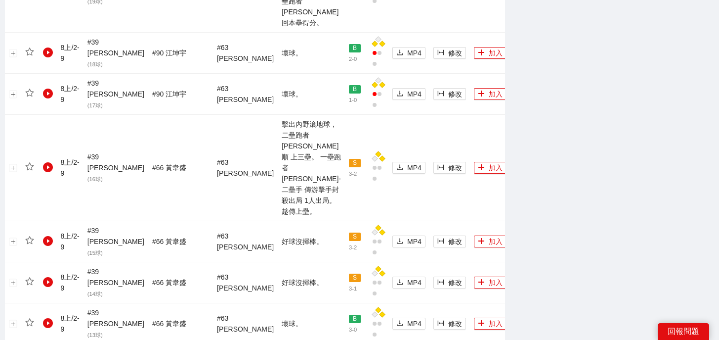
scroll to position [1158, 0]
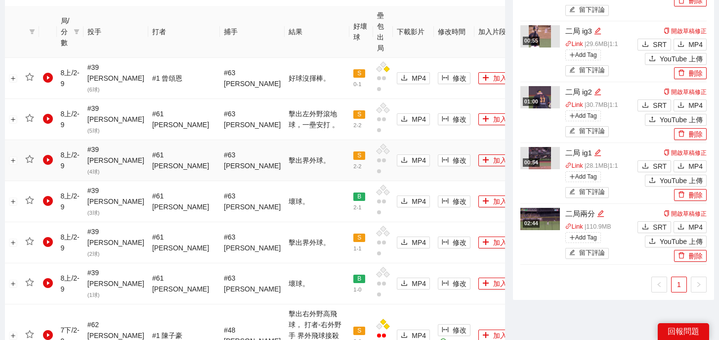
scroll to position [491, 0]
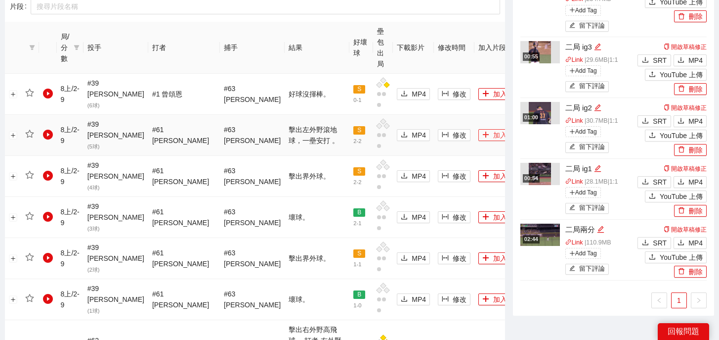
click at [482, 131] on icon "plus" at bounding box center [485, 134] width 7 height 7
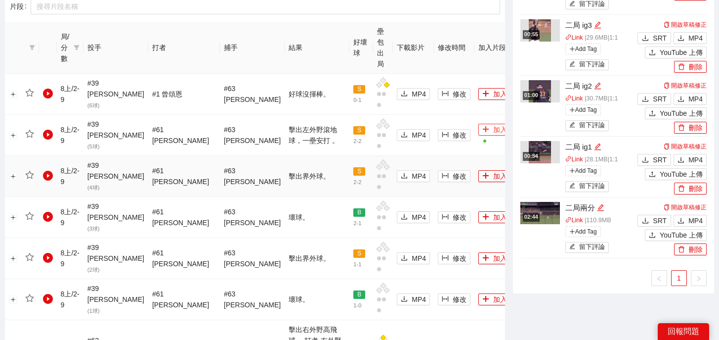
scroll to position [999, 0]
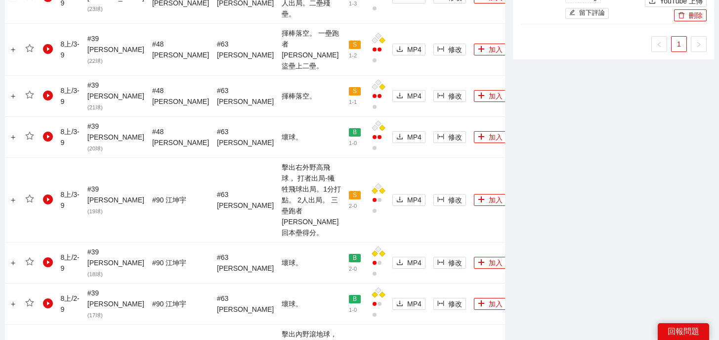
scroll to position [0, 0]
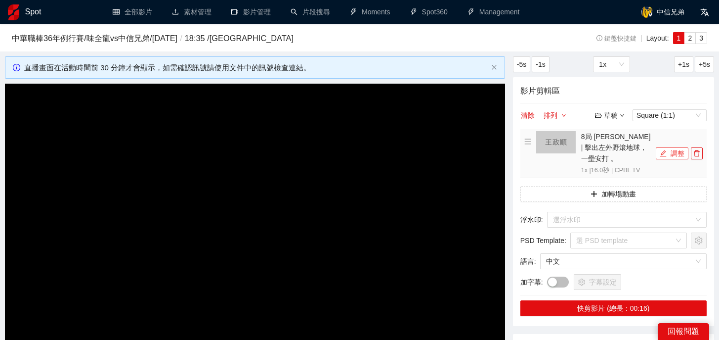
click at [666, 150] on icon "edit" at bounding box center [663, 153] width 7 height 7
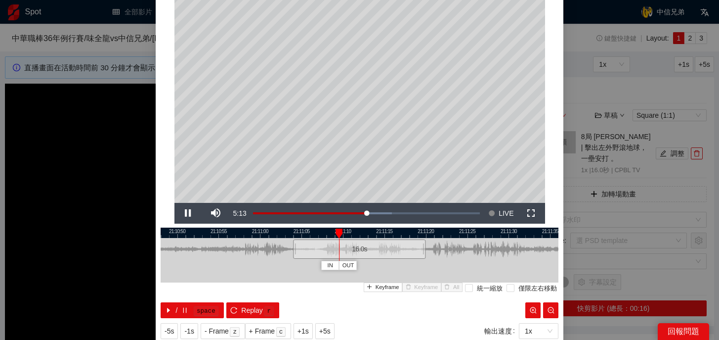
scroll to position [45, 0]
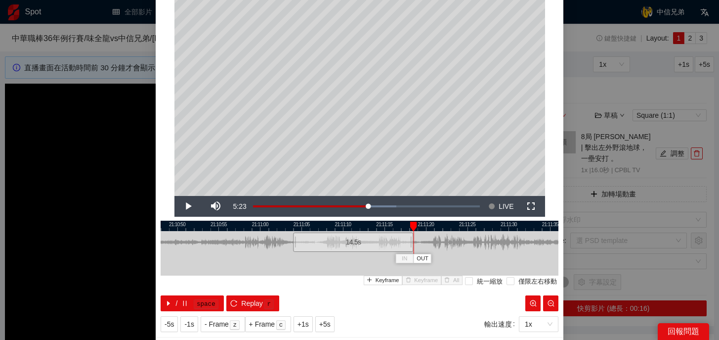
drag, startPoint x: 423, startPoint y: 245, endPoint x: 411, endPoint y: 245, distance: 12.4
click at [411, 245] on div at bounding box center [412, 242] width 6 height 22
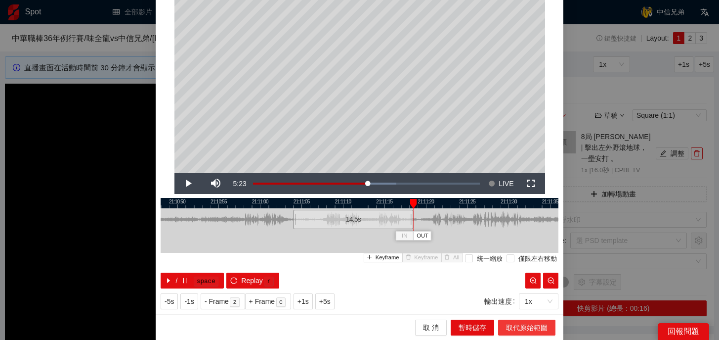
click at [504, 326] on button "取代原始範圍" at bounding box center [526, 327] width 57 height 16
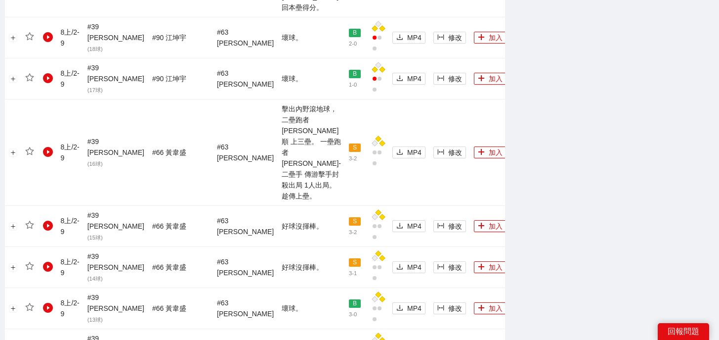
scroll to position [1158, 0]
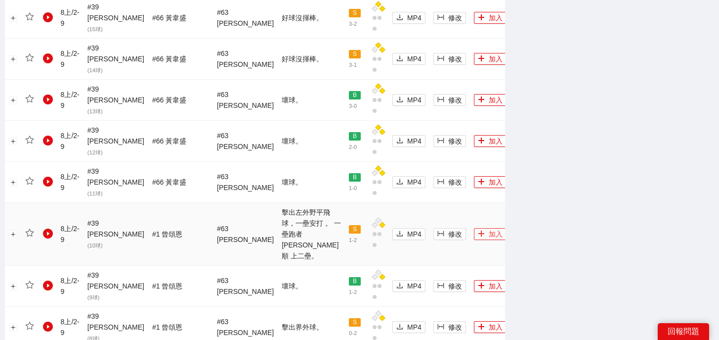
click at [474, 228] on button "加入" at bounding box center [490, 234] width 33 height 12
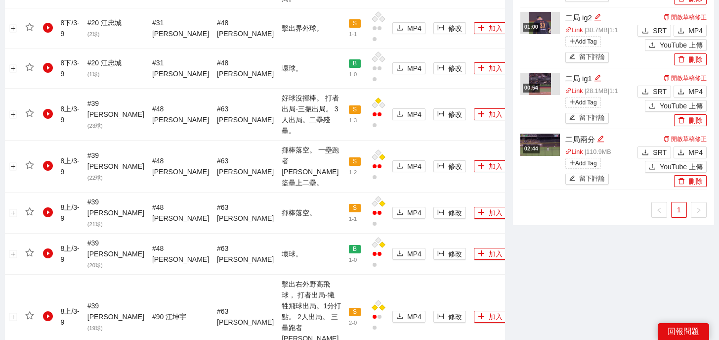
scroll to position [0, 0]
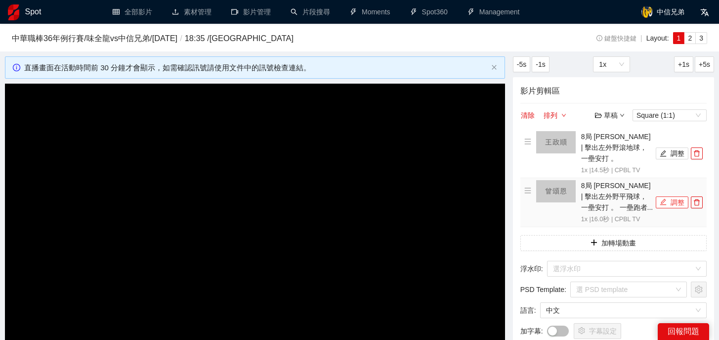
click at [672, 196] on button "調整" at bounding box center [672, 202] width 33 height 12
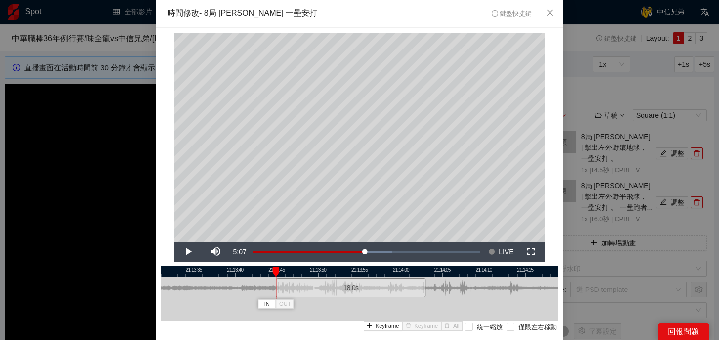
drag, startPoint x: 294, startPoint y: 289, endPoint x: 276, endPoint y: 288, distance: 17.3
click at [276, 288] on div at bounding box center [277, 287] width 6 height 22
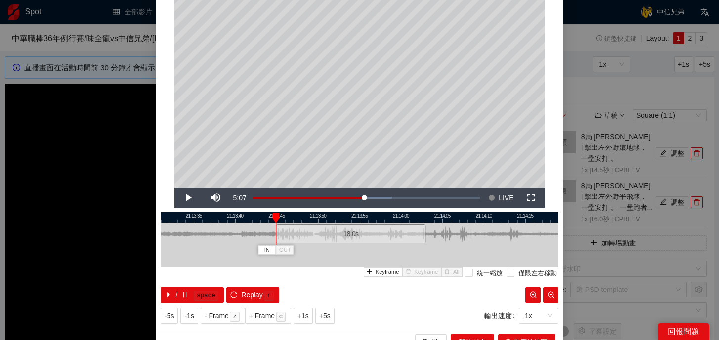
scroll to position [55, 0]
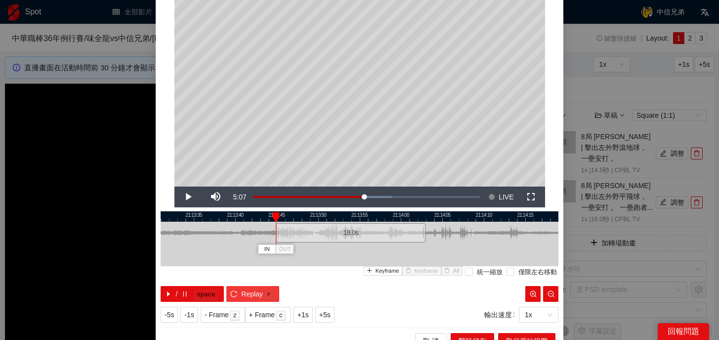
click at [273, 294] on kbd "r" at bounding box center [269, 295] width 10 height 10
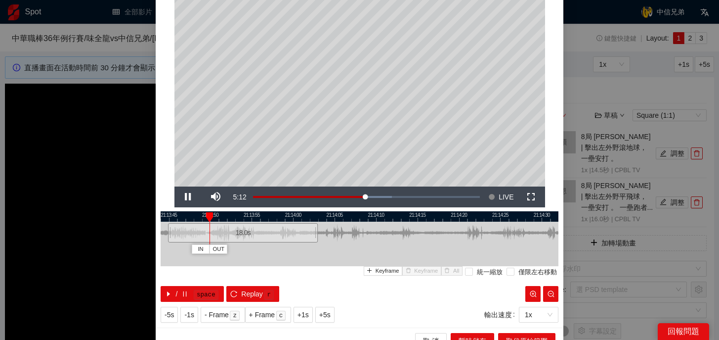
drag, startPoint x: 415, startPoint y: 213, endPoint x: 302, endPoint y: 218, distance: 112.8
click at [302, 218] on div at bounding box center [252, 216] width 398 height 10
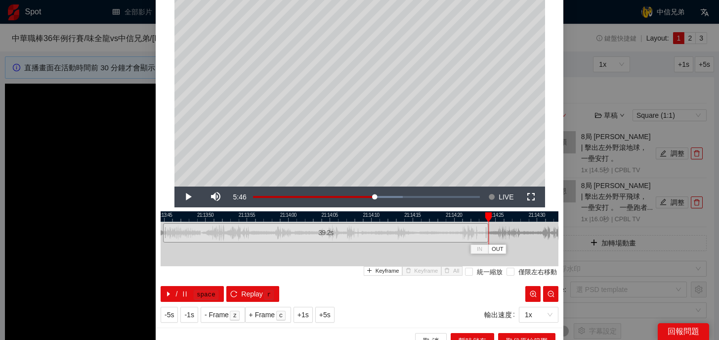
drag, startPoint x: 311, startPoint y: 231, endPoint x: 486, endPoint y: 243, distance: 175.9
click at [486, 243] on div at bounding box center [487, 232] width 6 height 22
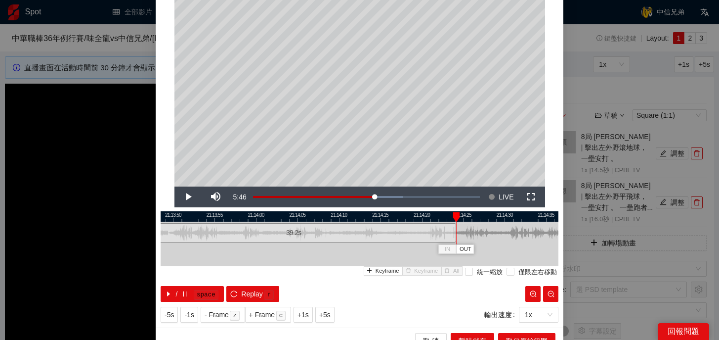
drag, startPoint x: 478, startPoint y: 215, endPoint x: 442, endPoint y: 215, distance: 36.1
click at [442, 215] on div at bounding box center [328, 216] width 398 height 10
drag, startPoint x: 452, startPoint y: 215, endPoint x: 489, endPoint y: 231, distance: 40.5
click at [489, 222] on div "IN OUT" at bounding box center [489, 217] width 7 height 10
drag, startPoint x: 452, startPoint y: 229, endPoint x: 487, endPoint y: 233, distance: 35.4
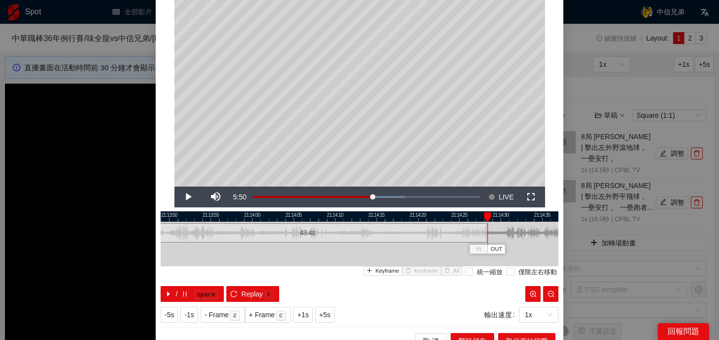
click at [487, 233] on div "21:13:45 21:13:50 21:13:55 21:14:00 21:14:05 21:14:10 21:14:15 21:14:20 21:14:2…" at bounding box center [360, 256] width 398 height 90
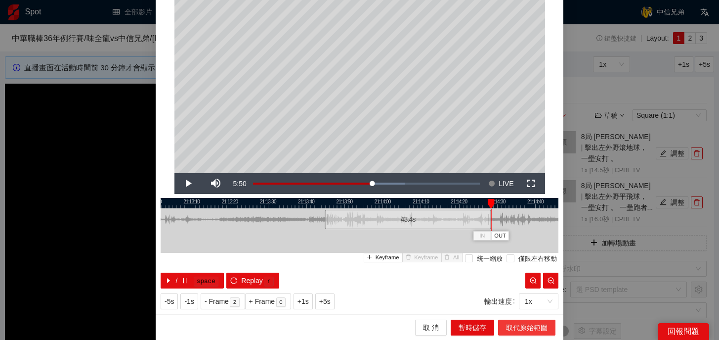
click at [513, 327] on span "取代原始範圍" at bounding box center [527, 327] width 42 height 11
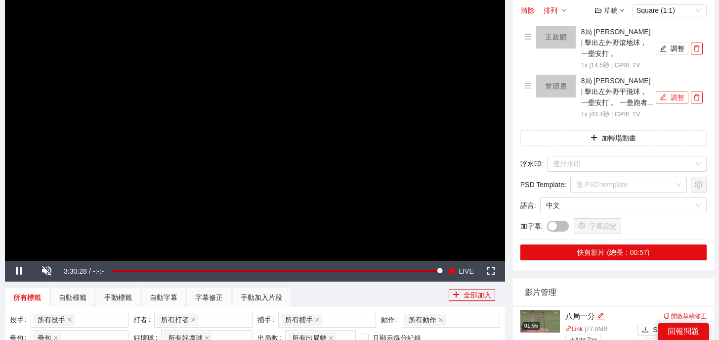
scroll to position [117, 0]
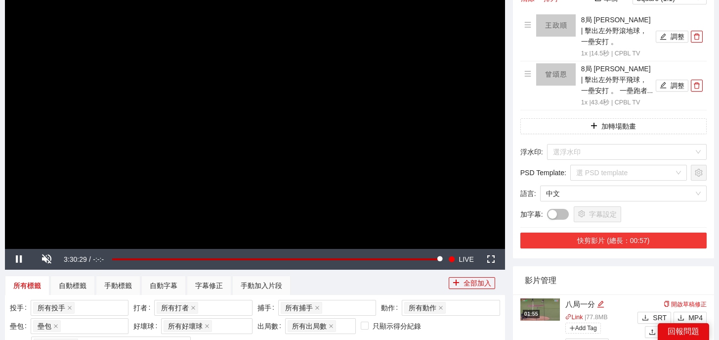
click at [603, 234] on button "快剪影片 (總長：00:57)" at bounding box center [614, 240] width 186 height 16
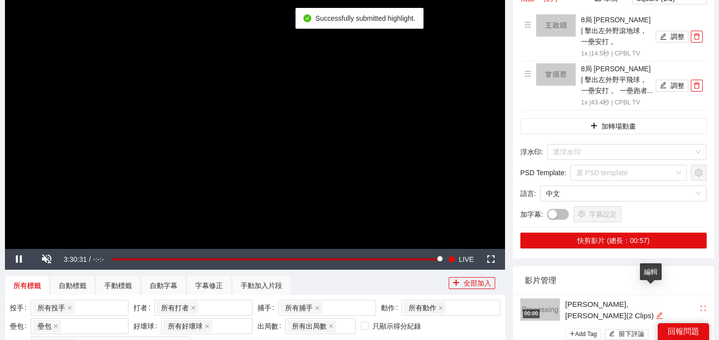
click at [656, 311] on icon "edit" at bounding box center [659, 314] width 7 height 7
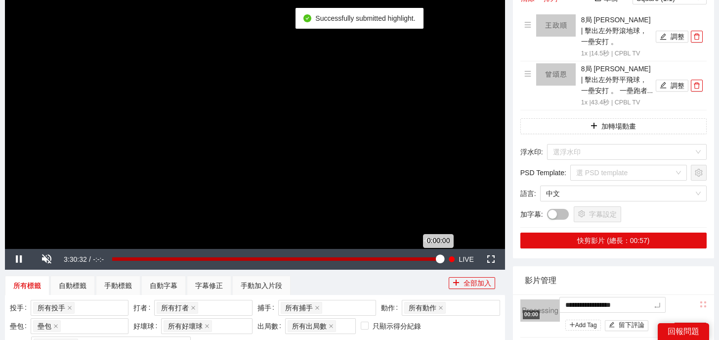
drag, startPoint x: 657, startPoint y: 295, endPoint x: 438, endPoint y: 256, distance: 222.5
type textarea "*"
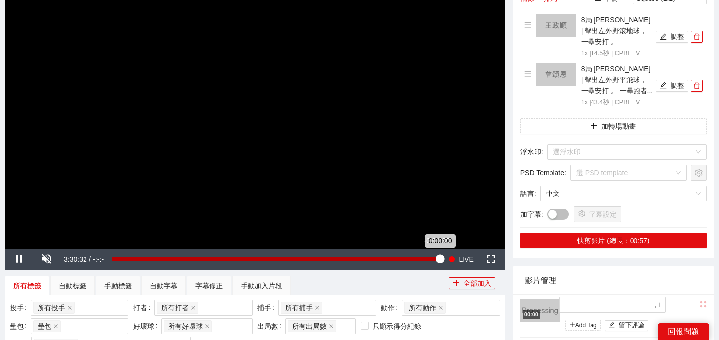
type textarea "*"
type textarea "**"
type textarea "*"
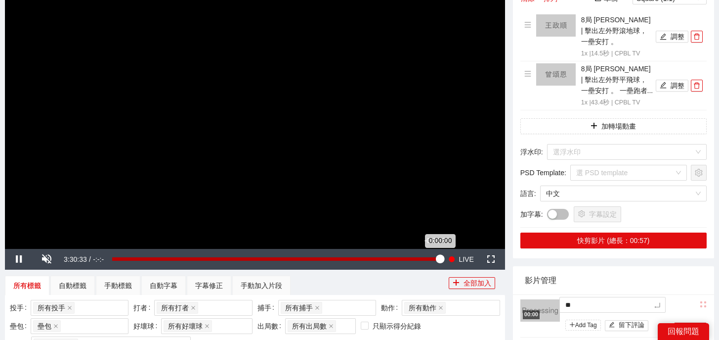
type textarea "*"
type textarea "**"
type textarea "***"
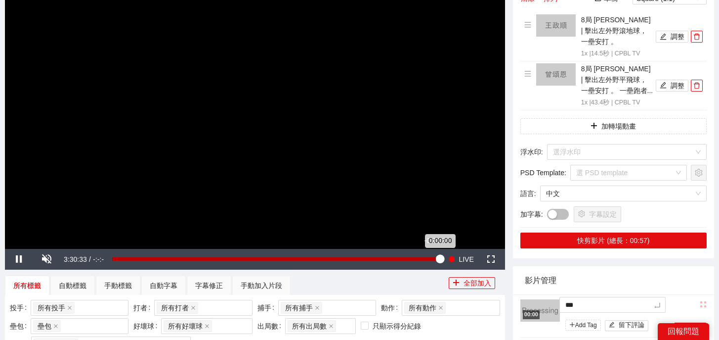
type textarea "**"
type textarea "****"
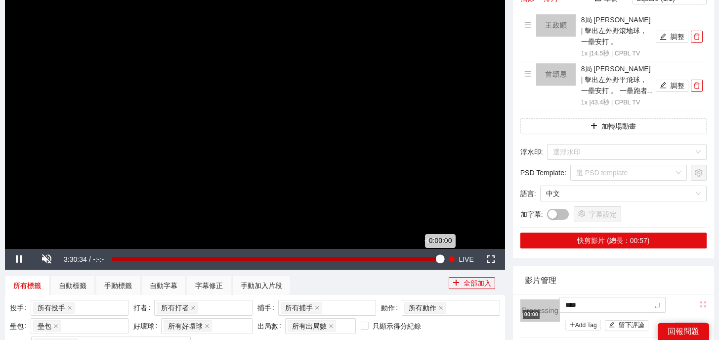
type textarea "*****"
type textarea "******"
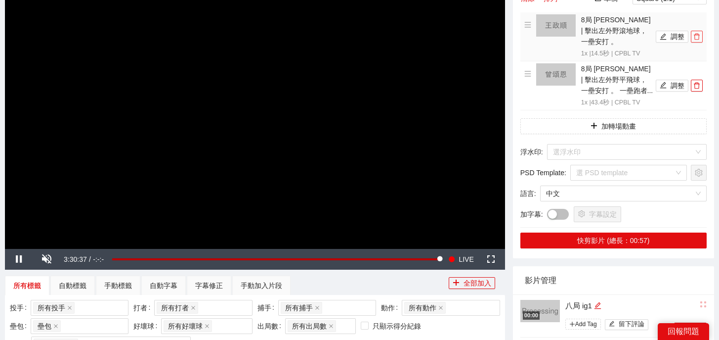
click at [696, 36] on button "button" at bounding box center [697, 37] width 12 height 12
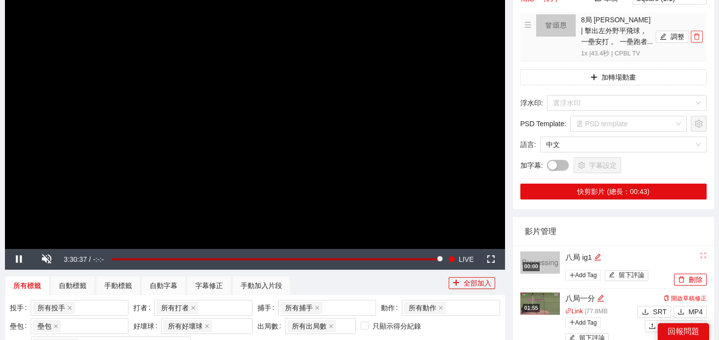
click at [696, 36] on icon "delete" at bounding box center [697, 36] width 7 height 7
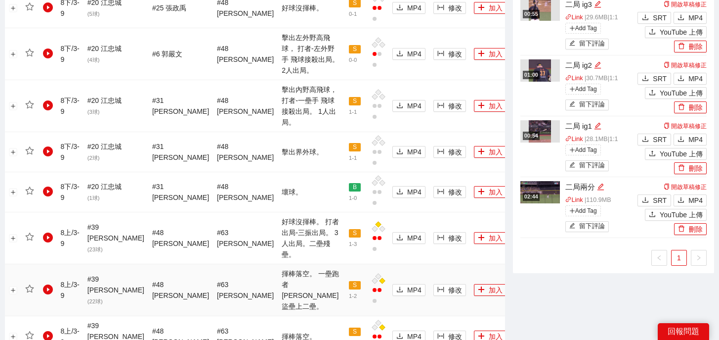
scroll to position [636, 0]
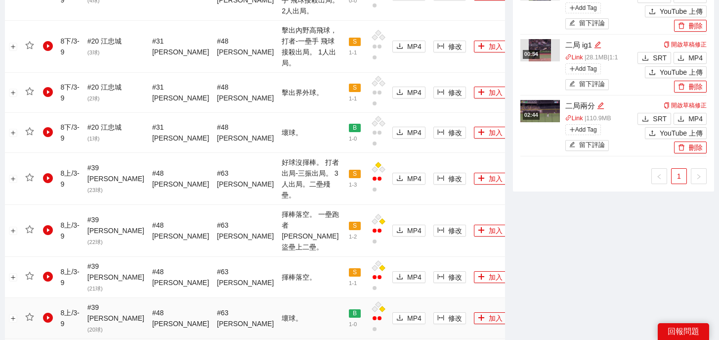
scroll to position [0, 0]
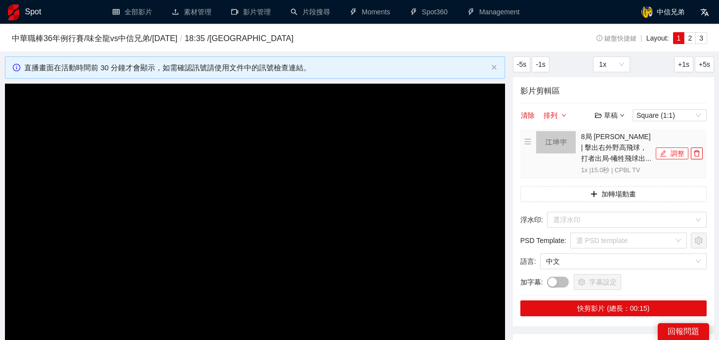
click at [667, 152] on button "調整" at bounding box center [672, 153] width 33 height 12
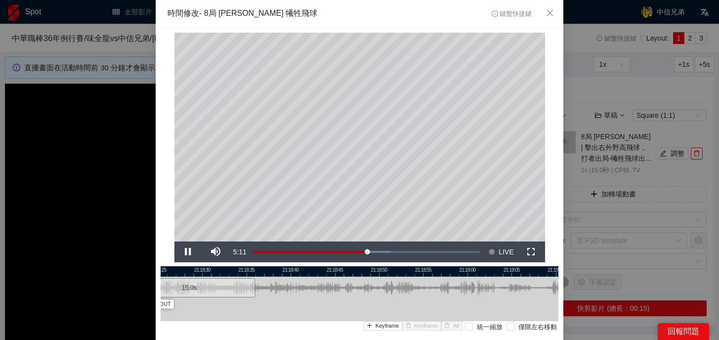
drag, startPoint x: 484, startPoint y: 273, endPoint x: 314, endPoint y: 276, distance: 170.1
click at [314, 276] on div "21:18:25 21:18:30 21:18:35 21:18:40 21:18:45 21:18:50 21:18:55 21:19:00 21:19:0…" at bounding box center [360, 311] width 398 height 90
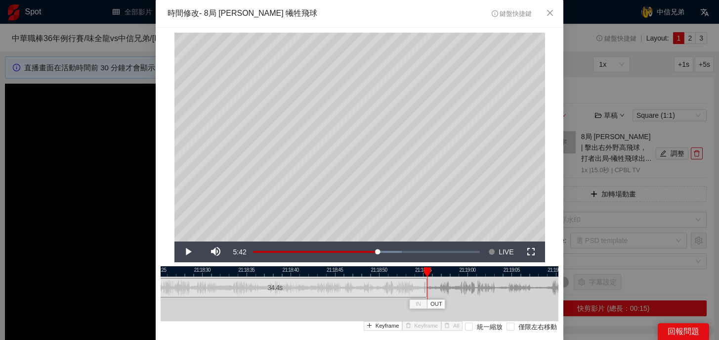
drag, startPoint x: 254, startPoint y: 288, endPoint x: 427, endPoint y: 297, distance: 173.2
click at [427, 297] on div at bounding box center [426, 287] width 6 height 22
drag, startPoint x: 424, startPoint y: 290, endPoint x: 535, endPoint y: 294, distance: 111.3
click at [535, 294] on div at bounding box center [538, 287] width 6 height 22
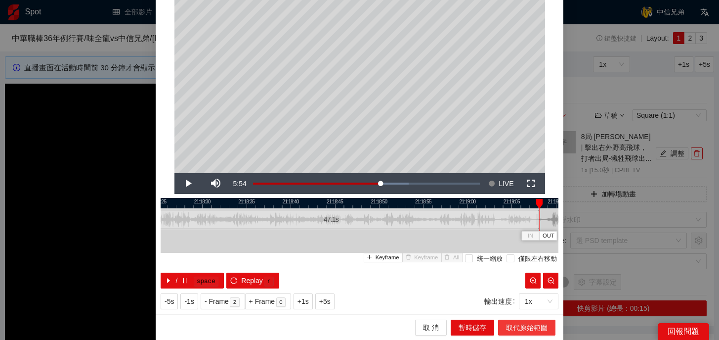
click at [512, 328] on span "取代原始範圍" at bounding box center [527, 327] width 42 height 11
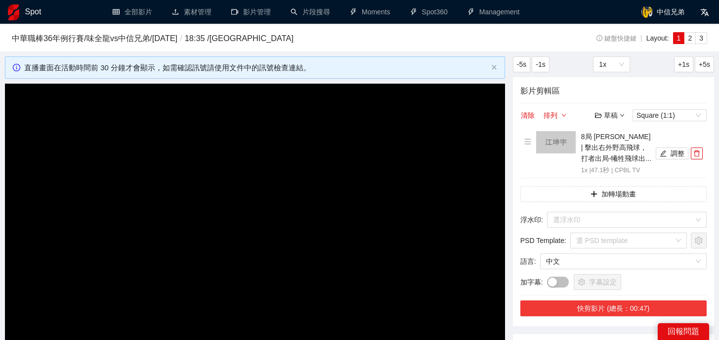
scroll to position [0, 0]
click at [612, 308] on button "快剪影片 (總長：00:47)" at bounding box center [614, 308] width 186 height 16
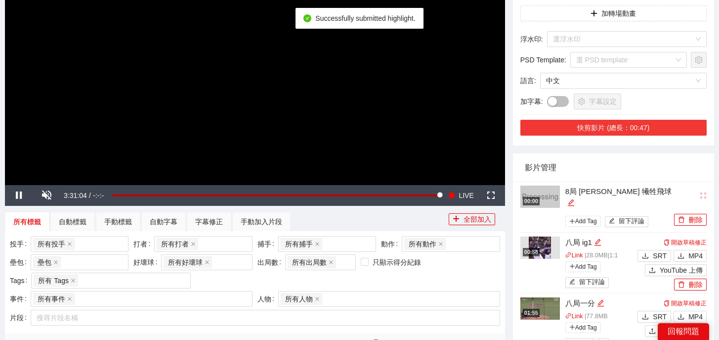
scroll to position [184, 0]
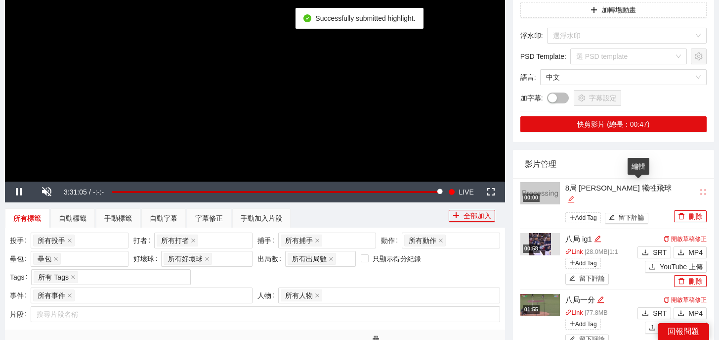
click at [575, 195] on icon "edit" at bounding box center [571, 198] width 7 height 7
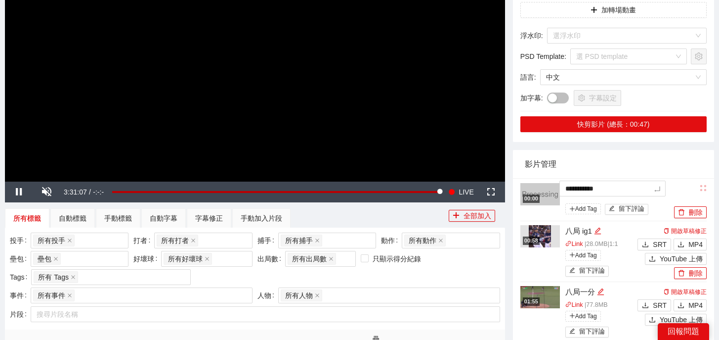
drag, startPoint x: 650, startPoint y: 183, endPoint x: 528, endPoint y: 182, distance: 121.6
click at [527, 182] on li "**********" at bounding box center [614, 199] width 186 height 43
drag, startPoint x: 562, startPoint y: 187, endPoint x: 652, endPoint y: 187, distance: 90.0
click at [652, 187] on textarea "**********" at bounding box center [613, 188] width 106 height 16
type textarea "*"
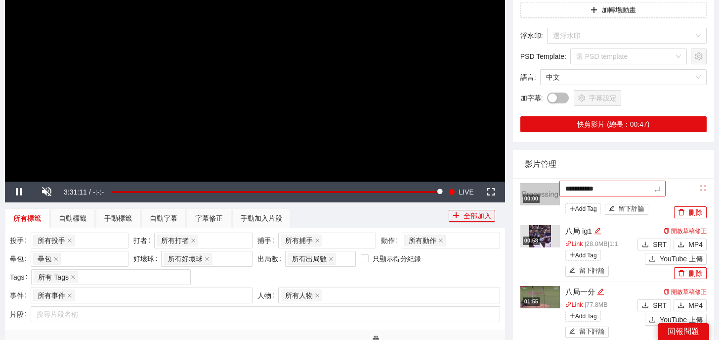
type textarea "*"
type textarea "**"
type textarea "*"
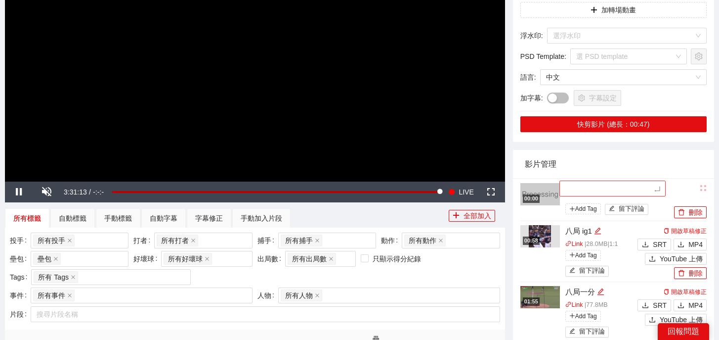
type textarea "*"
type textarea "**"
type textarea "*"
type textarea "**"
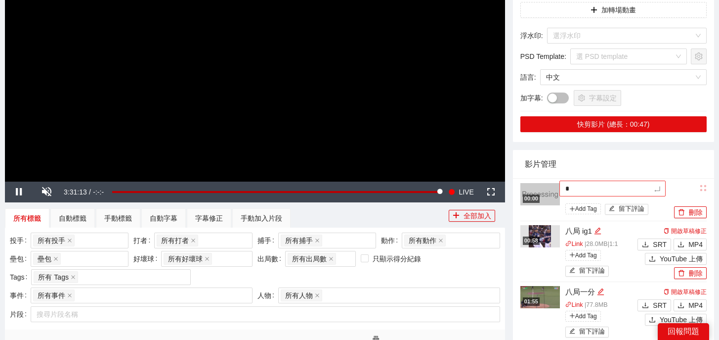
type textarea "**"
type textarea "***"
type textarea "**"
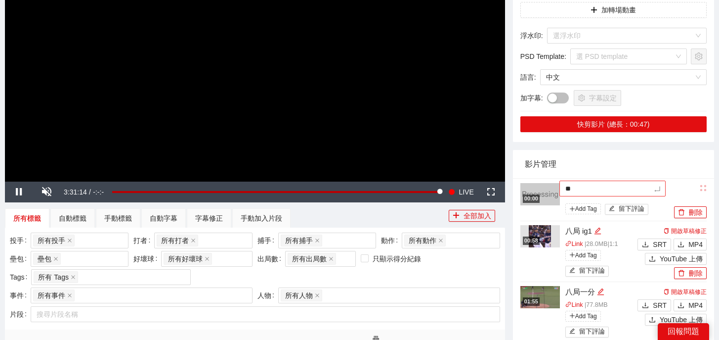
type textarea "**"
type textarea "****"
type textarea "*****"
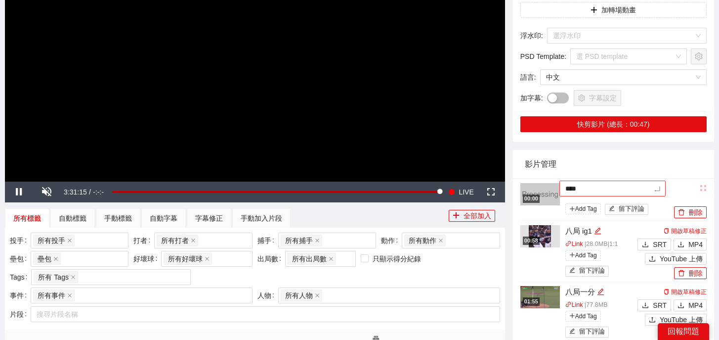
type textarea "*****"
type textarea "******"
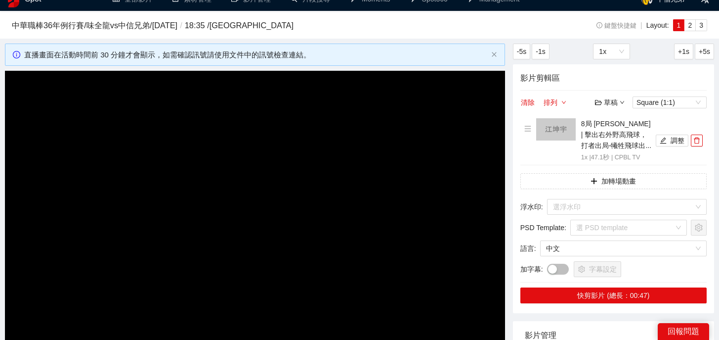
scroll to position [8, 0]
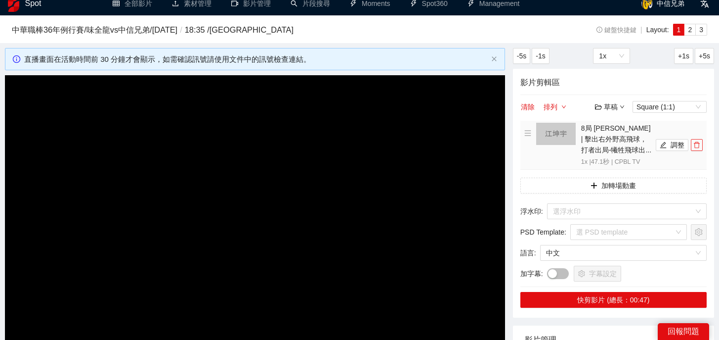
click at [699, 145] on icon "delete" at bounding box center [697, 145] width 6 height 6
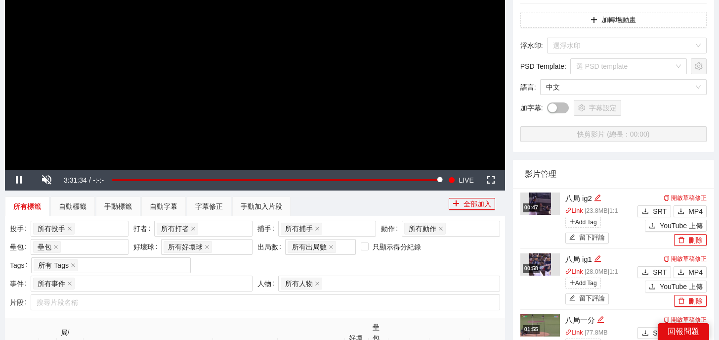
scroll to position [197, 0]
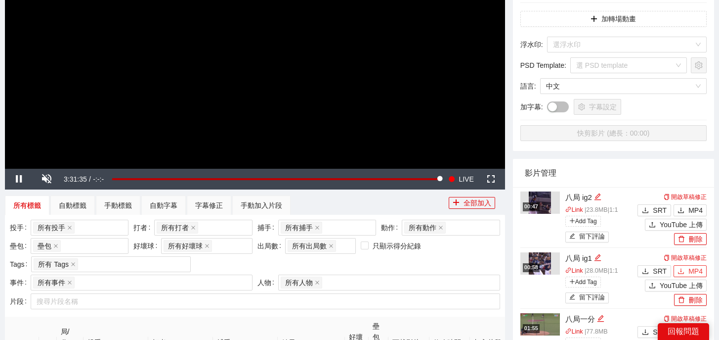
click at [687, 270] on button "MP4" at bounding box center [690, 271] width 33 height 12
click at [692, 207] on span "MP4" at bounding box center [696, 210] width 14 height 11
